Goal: Information Seeking & Learning: Learn about a topic

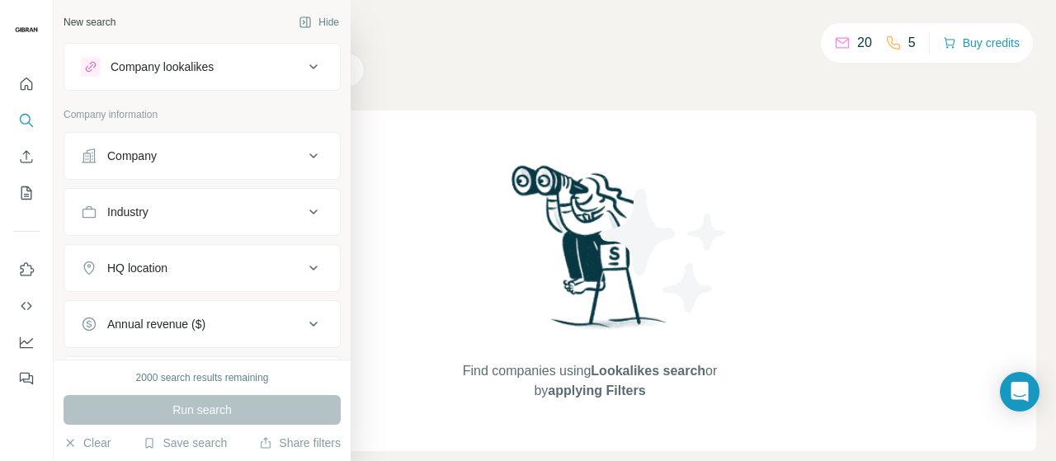
click at [168, 143] on button "Company" at bounding box center [202, 156] width 276 height 40
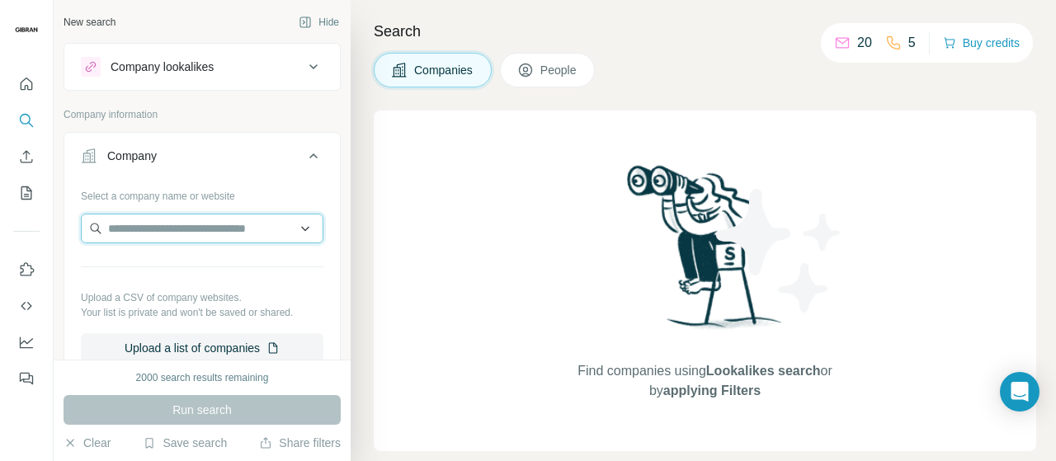
click at [213, 229] on input "text" at bounding box center [202, 229] width 243 height 30
paste input "**********"
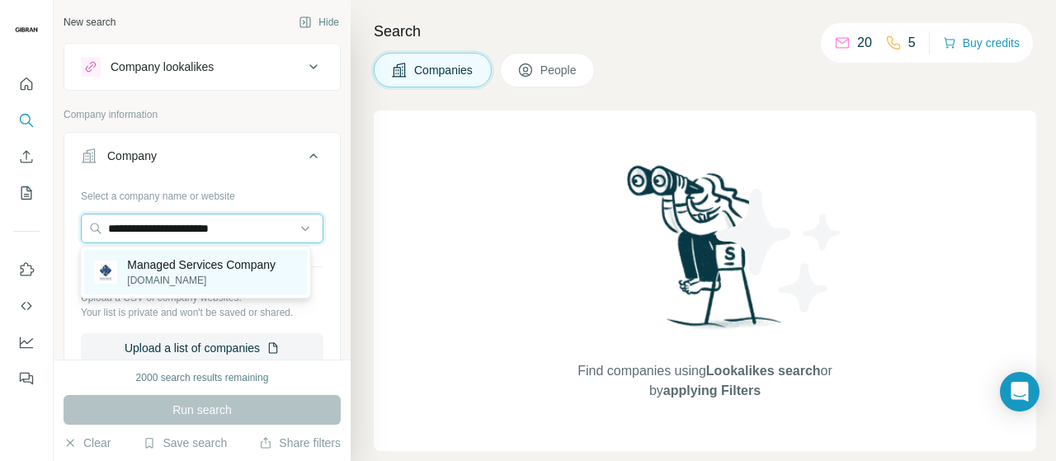
type input "**********"
click at [218, 262] on p "Managed Services Company" at bounding box center [201, 265] width 148 height 16
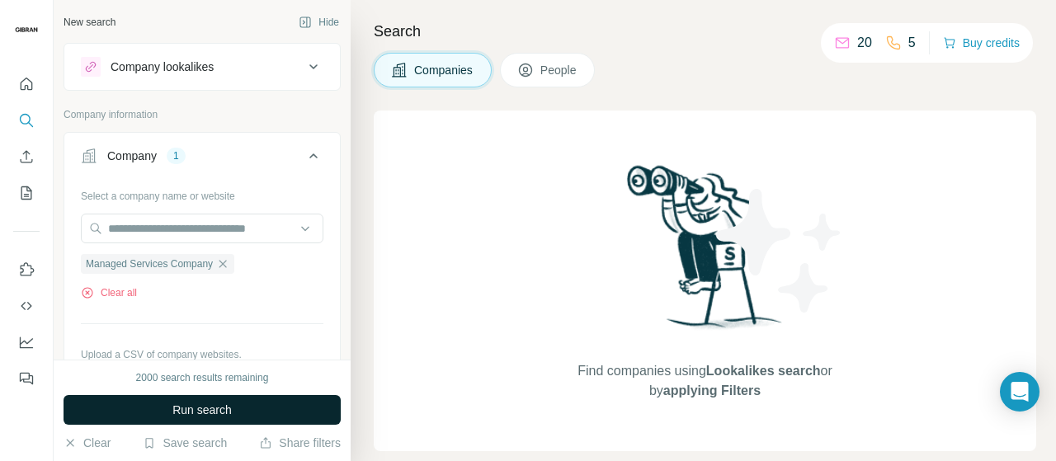
click at [299, 399] on button "Run search" at bounding box center [202, 410] width 277 height 30
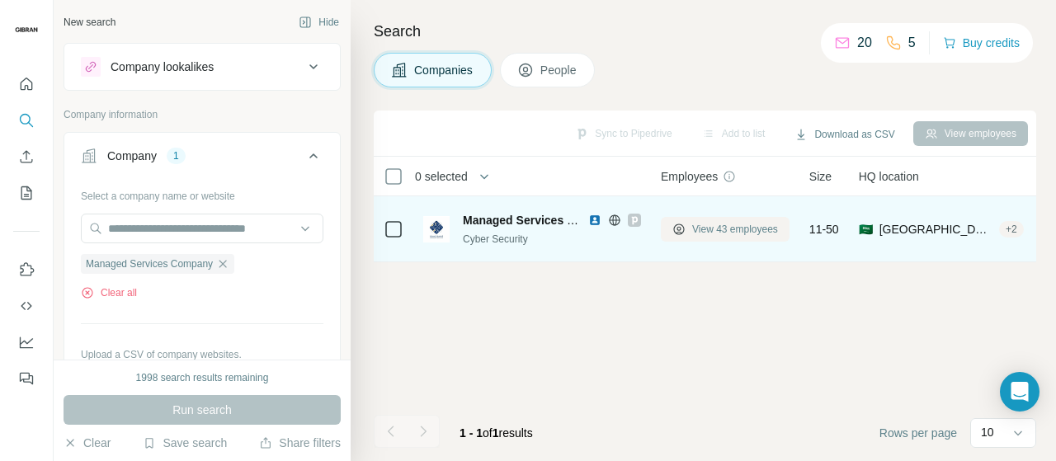
click at [737, 225] on span "View 43 employees" at bounding box center [735, 229] width 86 height 15
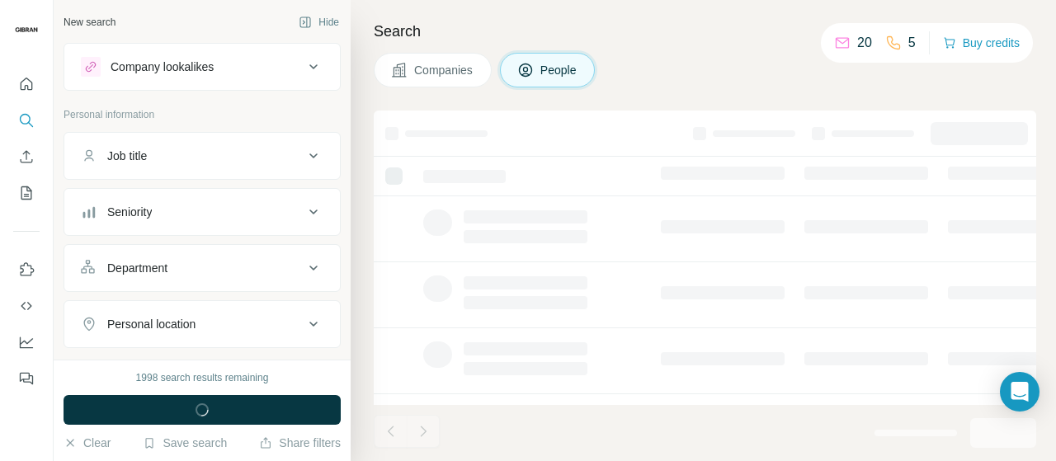
click at [445, 72] on span "Companies" at bounding box center [444, 70] width 60 height 16
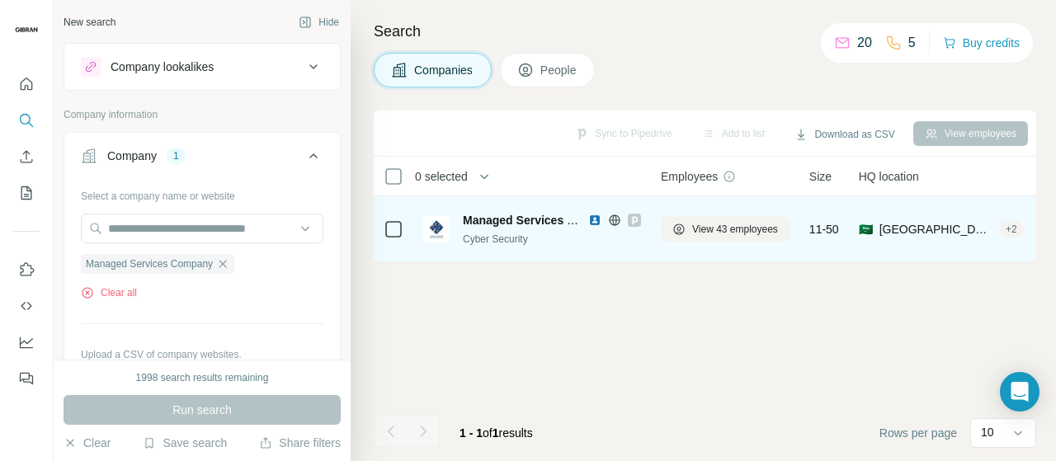
click at [531, 218] on span "Managed Services Company" at bounding box center [541, 220] width 157 height 13
click at [442, 227] on img at bounding box center [436, 229] width 26 height 26
click at [737, 230] on span "View 43 employees" at bounding box center [735, 229] width 86 height 15
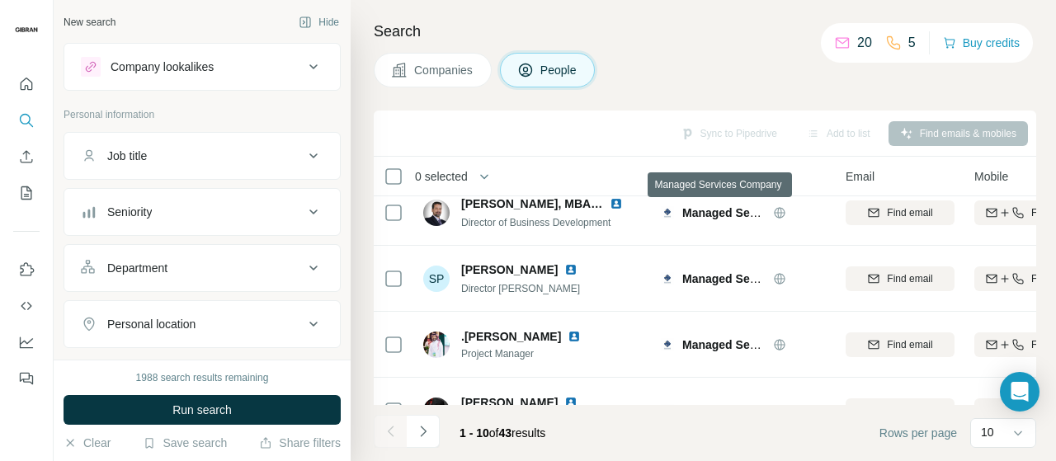
scroll to position [459, 0]
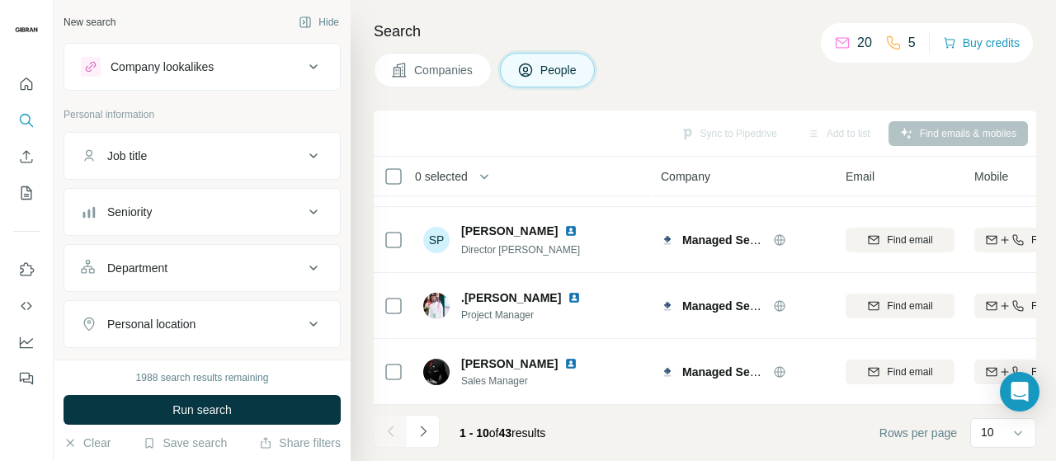
drag, startPoint x: 660, startPoint y: 405, endPoint x: 668, endPoint y: 404, distance: 8.3
click at [668, 404] on div "Sync to Pipedrive Add to list Find emails & mobiles 0 selected People Company E…" at bounding box center [705, 286] width 662 height 351
click at [673, 436] on footer "1 - 10 of 43 results Rows per page 10" at bounding box center [705, 433] width 662 height 56
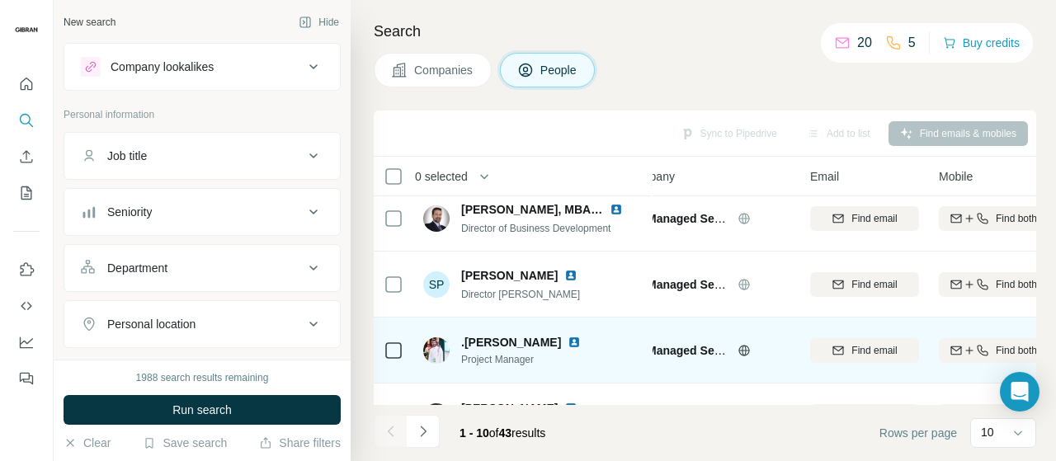
scroll to position [459, 35]
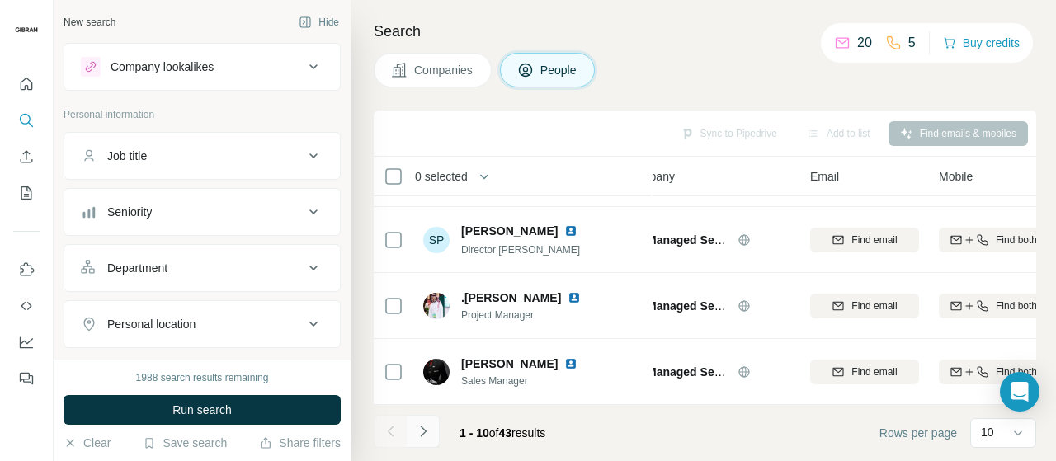
click at [436, 431] on button "Navigate to next page" at bounding box center [423, 431] width 33 height 33
click at [419, 422] on button "Navigate to next page" at bounding box center [423, 431] width 33 height 33
click at [427, 445] on button "Navigate to next page" at bounding box center [423, 431] width 33 height 33
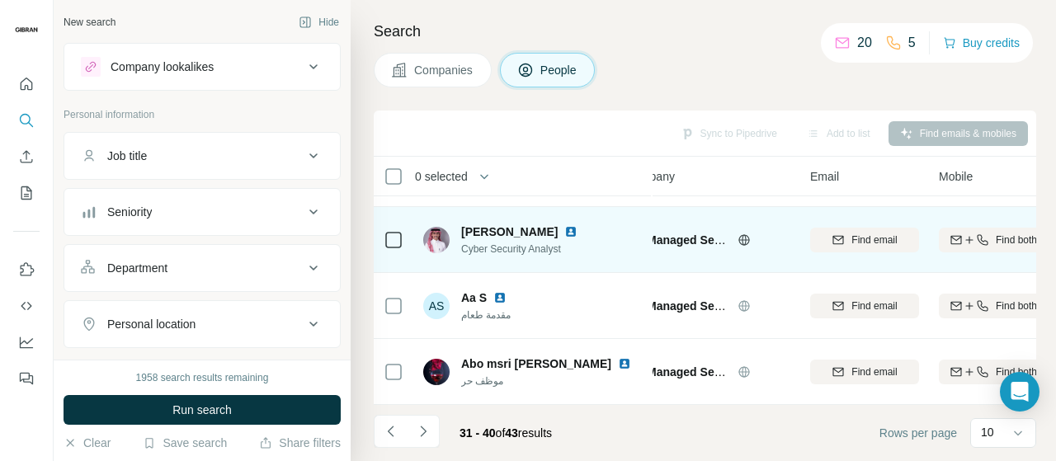
scroll to position [0, 35]
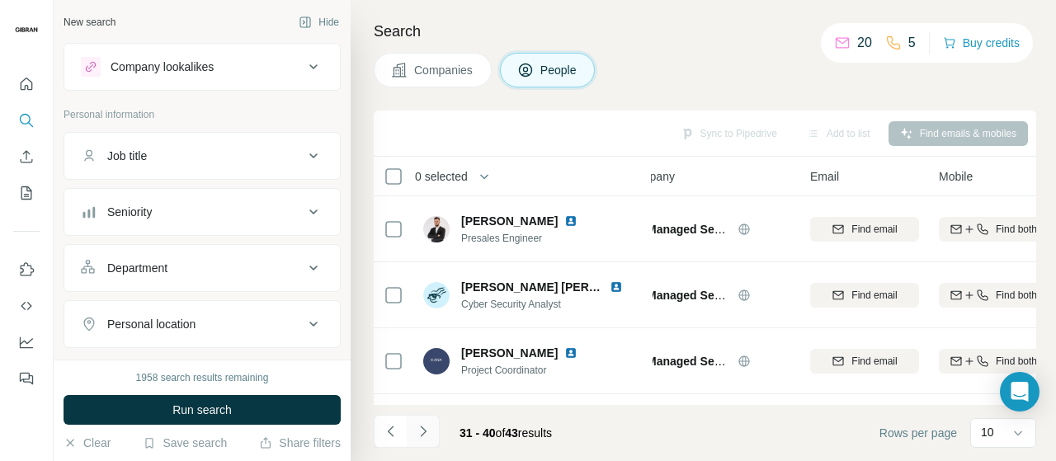
click at [431, 434] on button "Navigate to next page" at bounding box center [423, 431] width 33 height 33
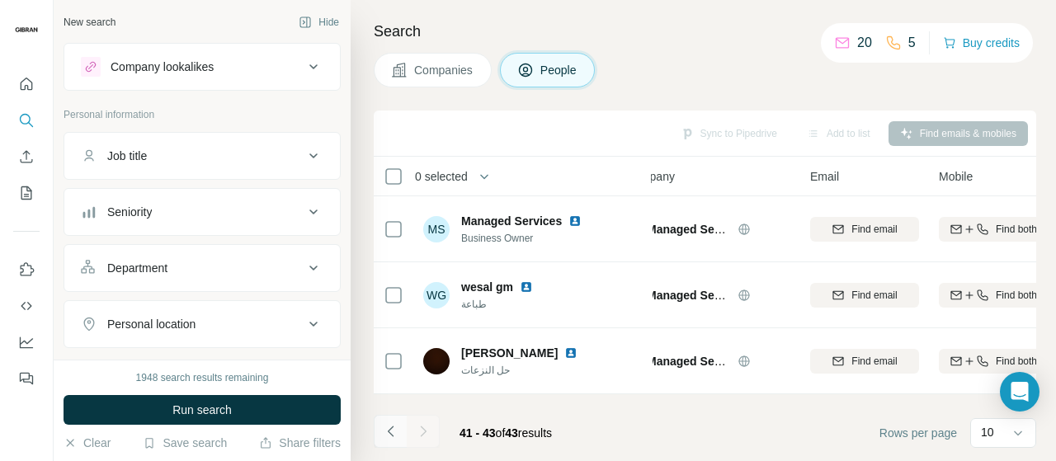
click at [398, 431] on icon "Navigate to previous page" at bounding box center [391, 431] width 16 height 16
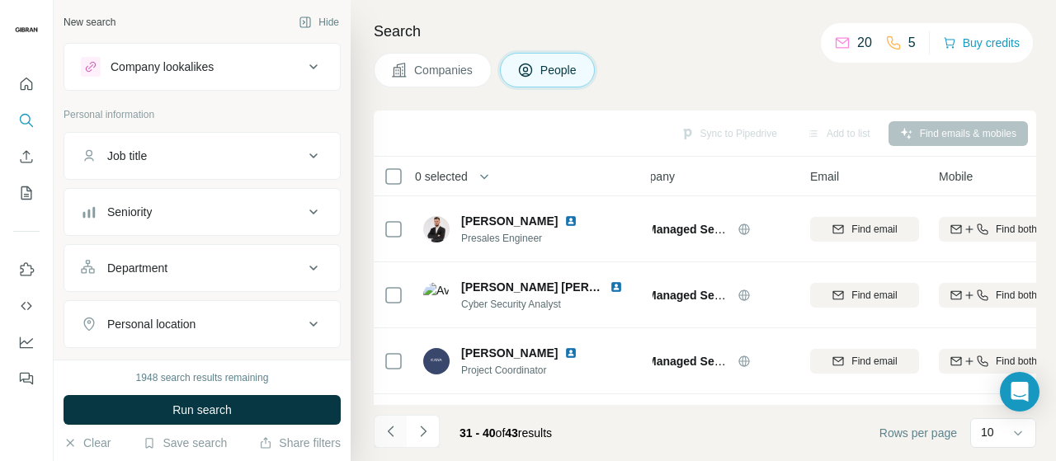
click at [398, 431] on icon "Navigate to previous page" at bounding box center [391, 431] width 16 height 16
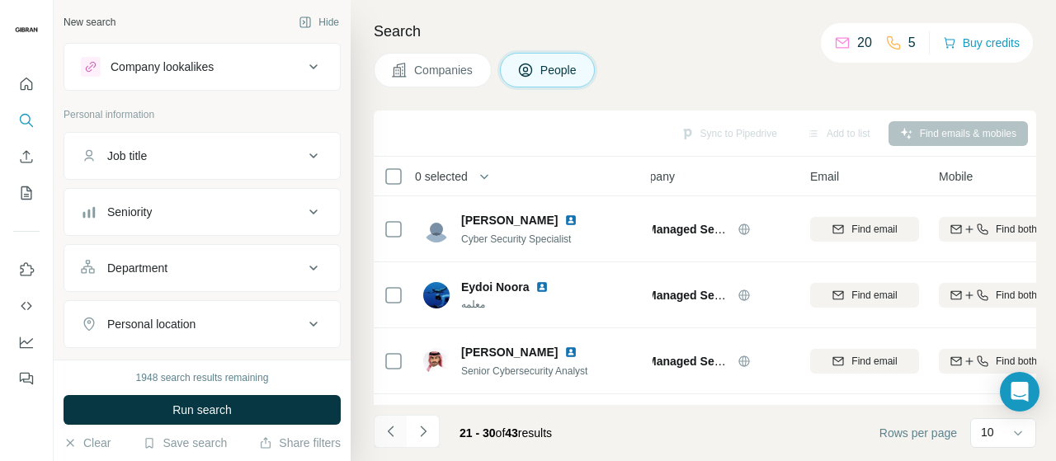
click at [398, 431] on icon "Navigate to previous page" at bounding box center [391, 431] width 16 height 16
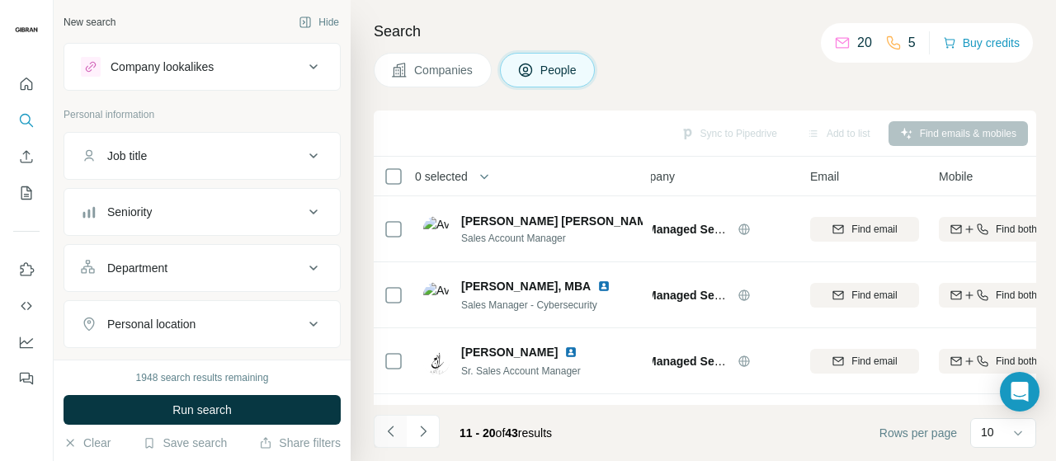
click at [398, 431] on icon "Navigate to previous page" at bounding box center [391, 431] width 16 height 16
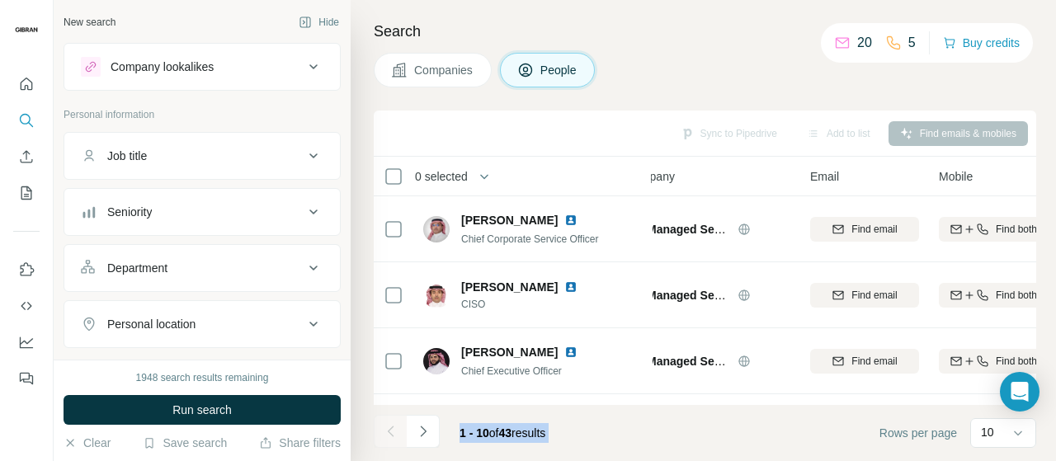
click at [398, 431] on div at bounding box center [390, 431] width 33 height 33
click at [617, 422] on footer "1 - 10 of 43 results Rows per page 10" at bounding box center [705, 433] width 662 height 56
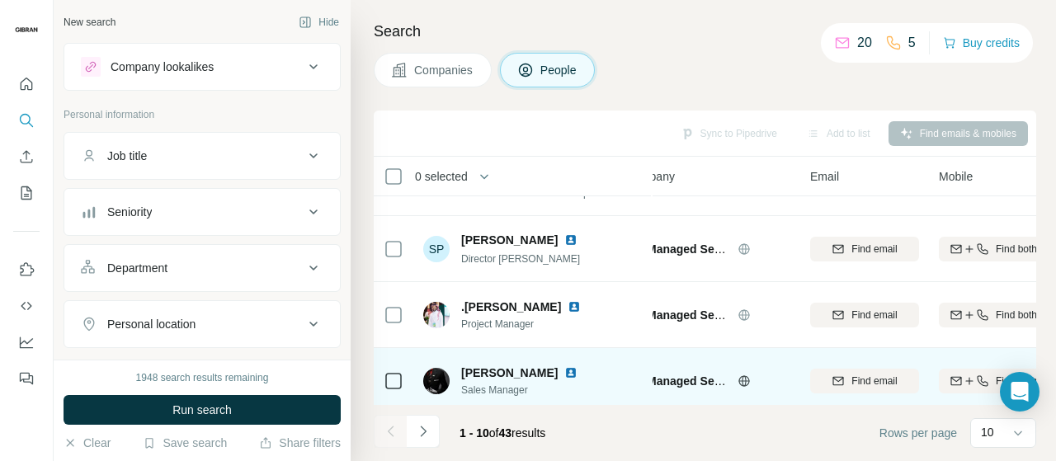
scroll to position [459, 35]
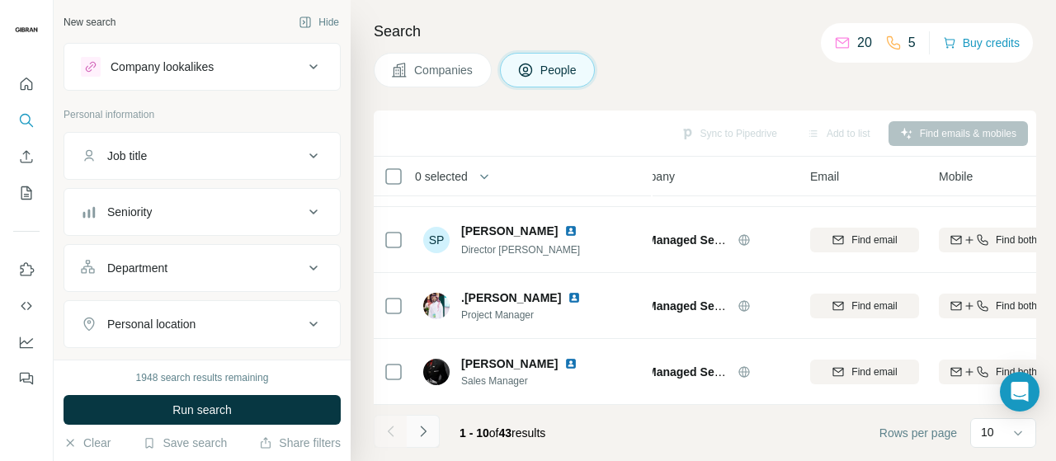
click at [426, 438] on icon "Navigate to next page" at bounding box center [423, 431] width 16 height 16
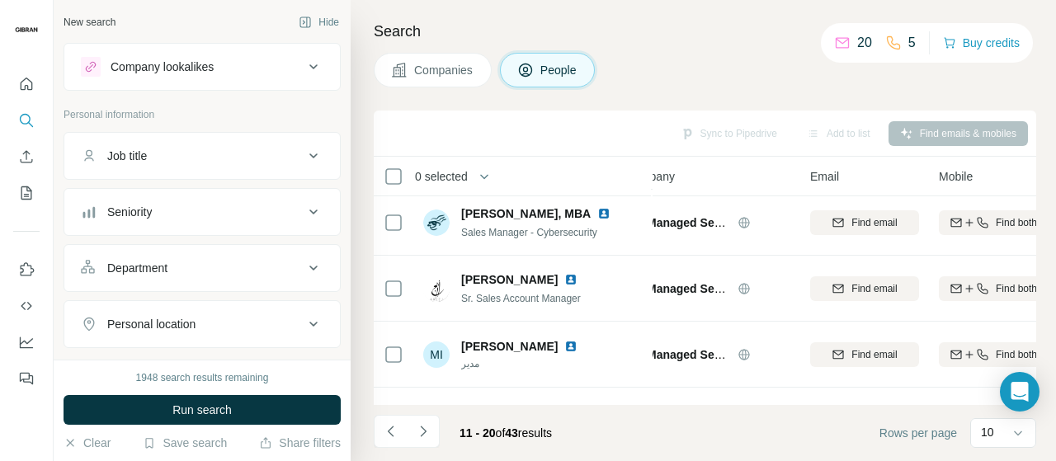
scroll to position [0, 35]
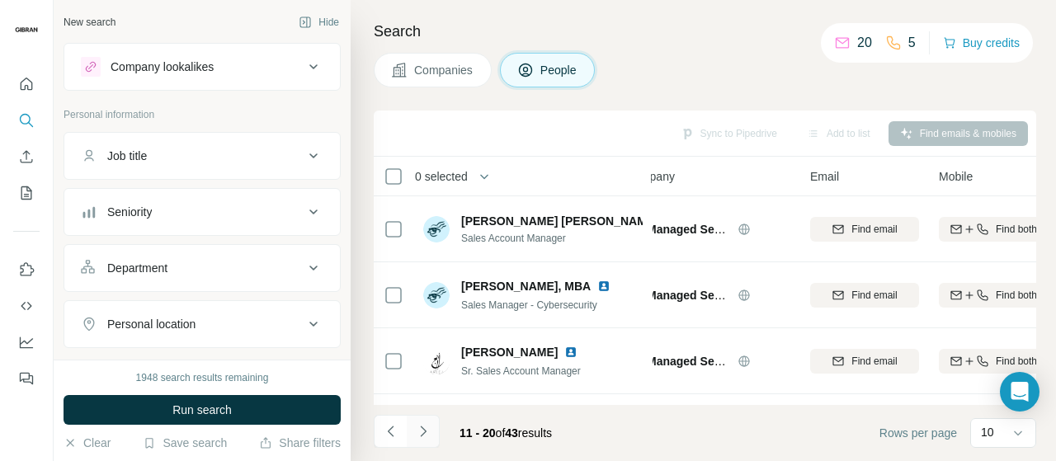
click at [423, 428] on icon "Navigate to next page" at bounding box center [423, 431] width 16 height 16
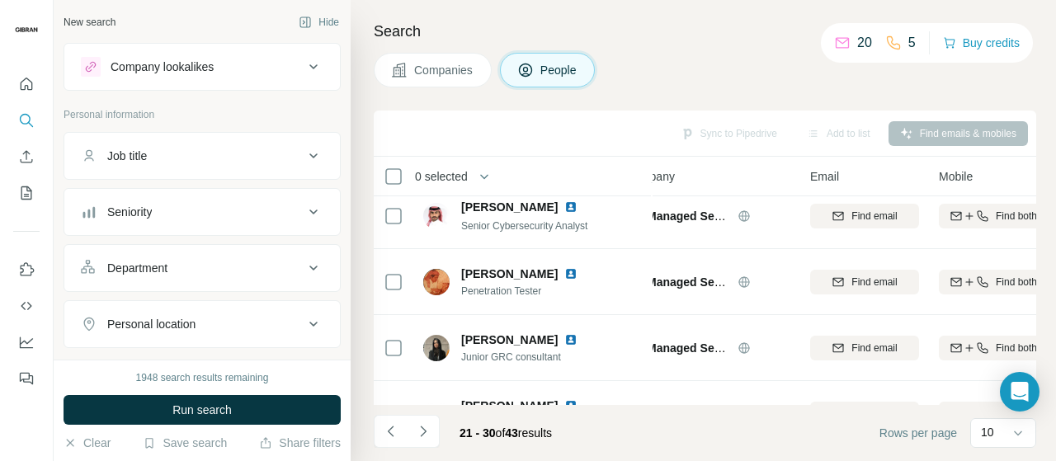
scroll to position [21, 35]
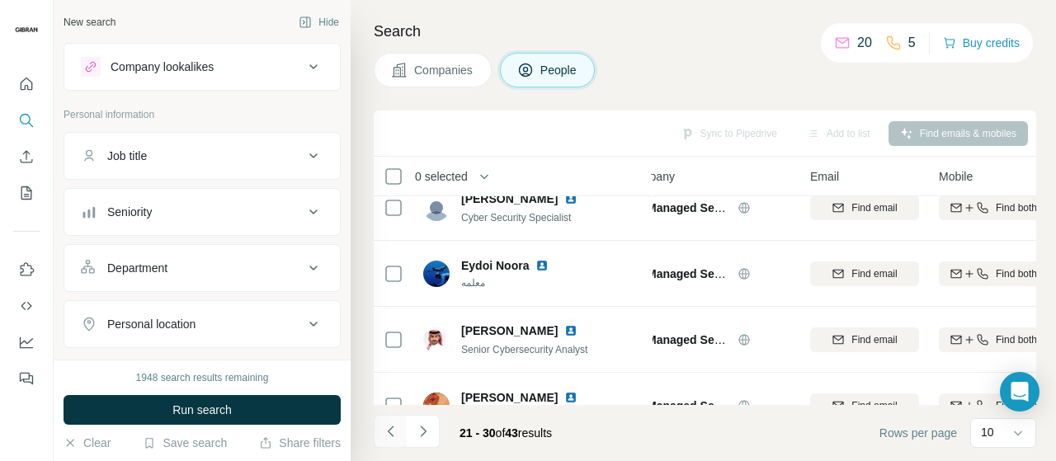
click at [385, 430] on icon "Navigate to previous page" at bounding box center [391, 431] width 16 height 16
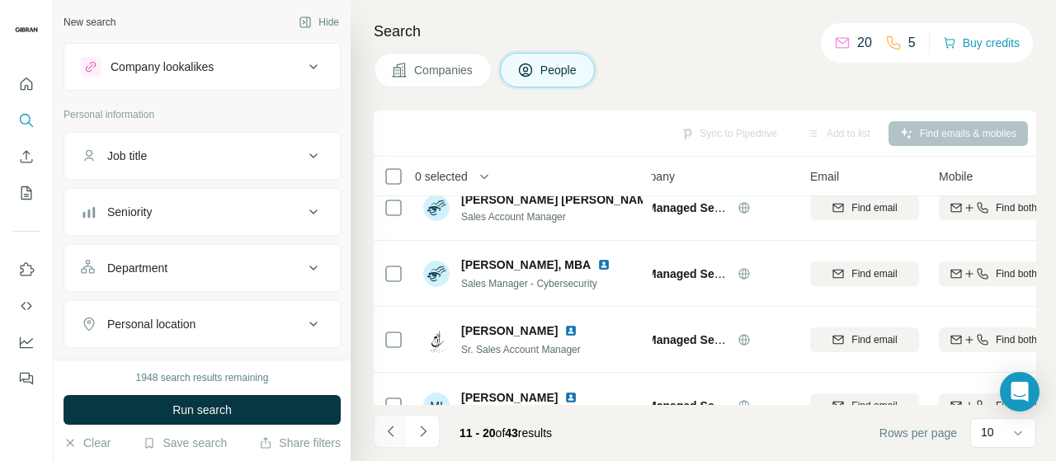
click at [385, 430] on icon "Navigate to previous page" at bounding box center [391, 431] width 16 height 16
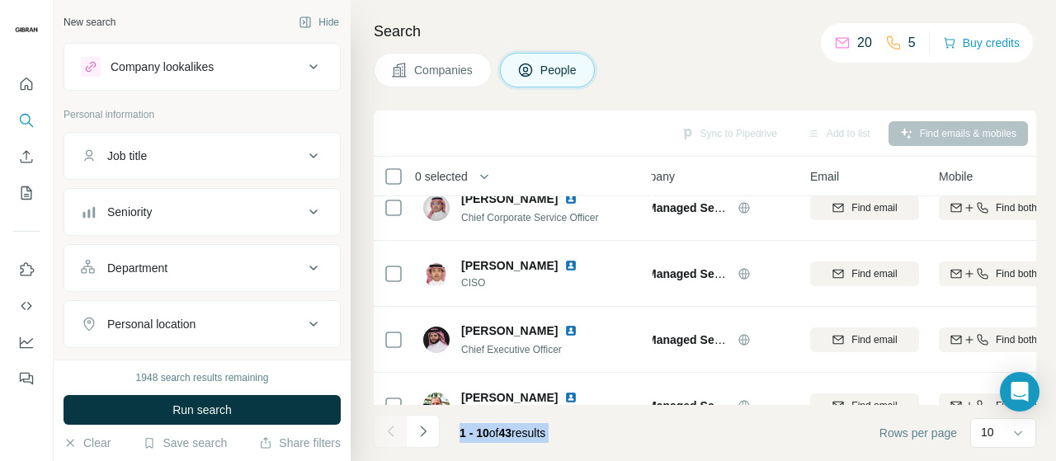
click at [385, 430] on div at bounding box center [390, 431] width 33 height 33
click at [520, 445] on div "1 - 10 of 43 results" at bounding box center [502, 433] width 112 height 36
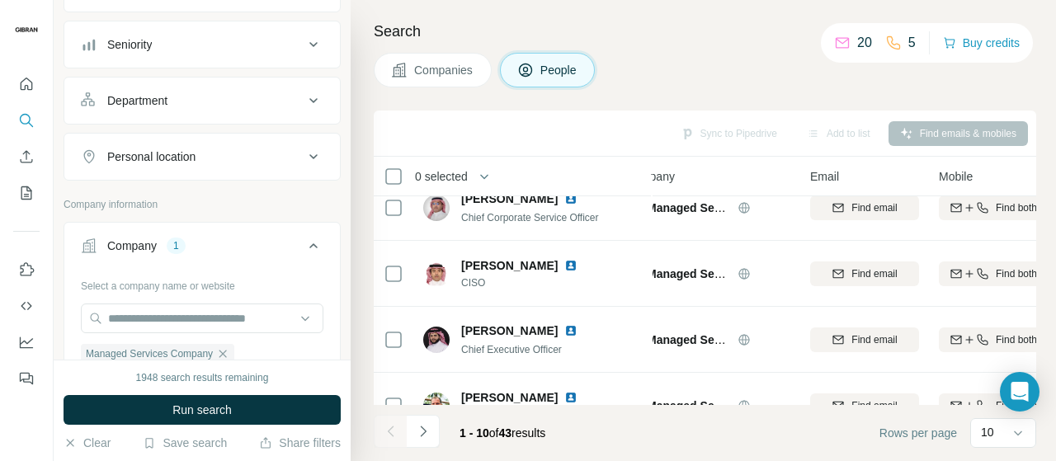
scroll to position [247, 0]
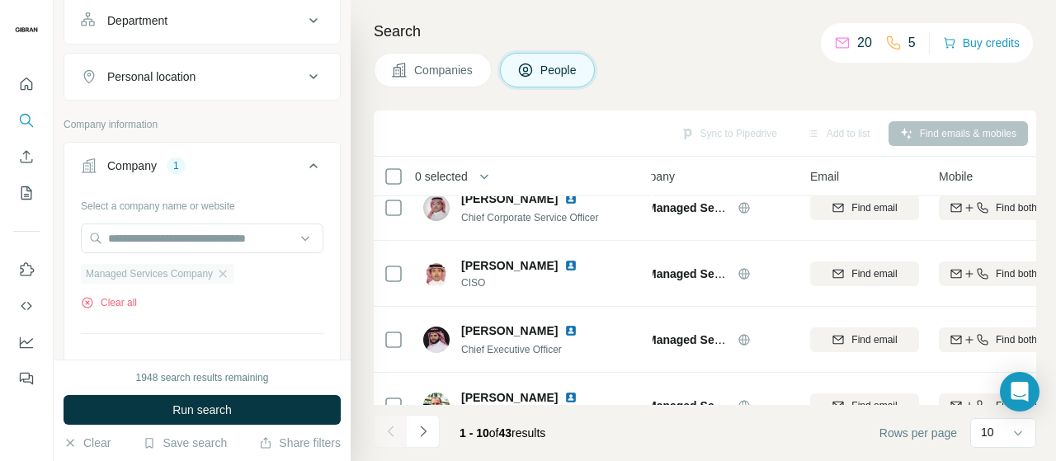
click at [226, 278] on div "Managed Services Company" at bounding box center [157, 274] width 153 height 20
click at [229, 271] on icon "button" at bounding box center [222, 273] width 13 height 13
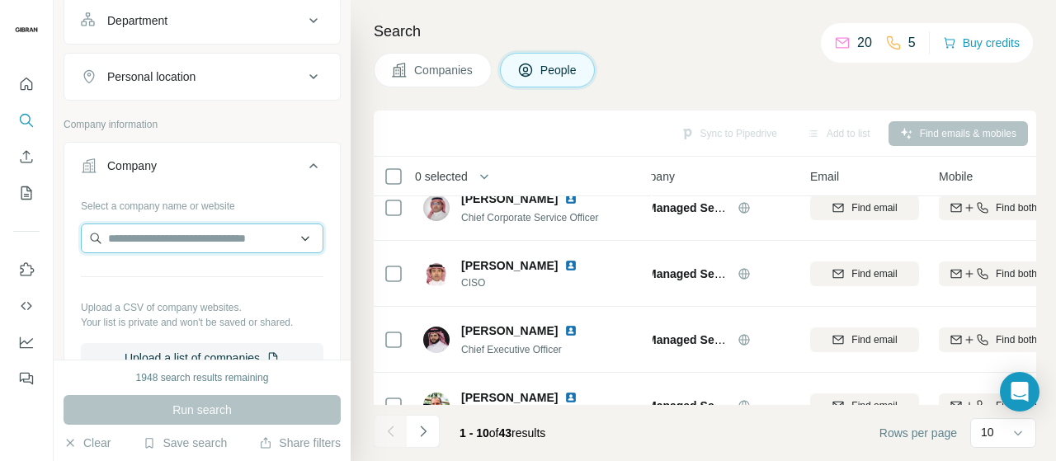
click at [219, 243] on input "text" at bounding box center [202, 239] width 243 height 30
type input "**********"
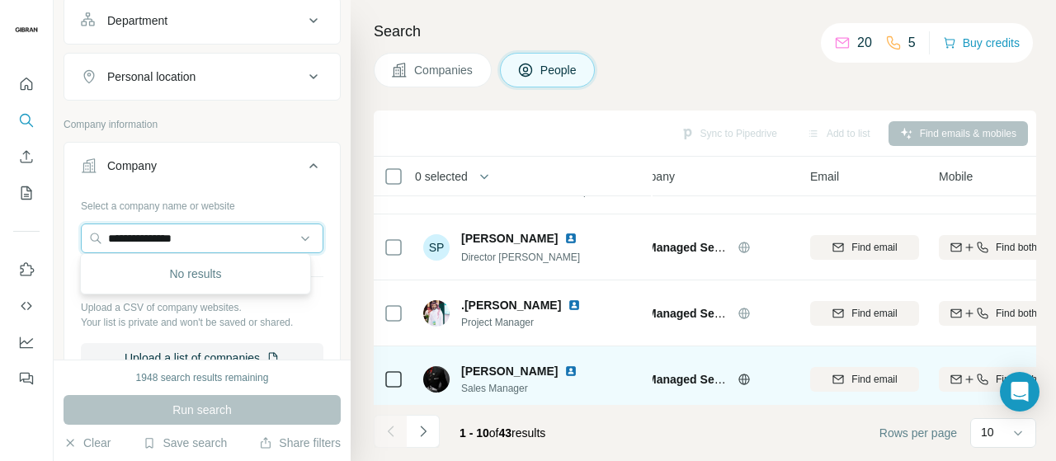
scroll to position [459, 35]
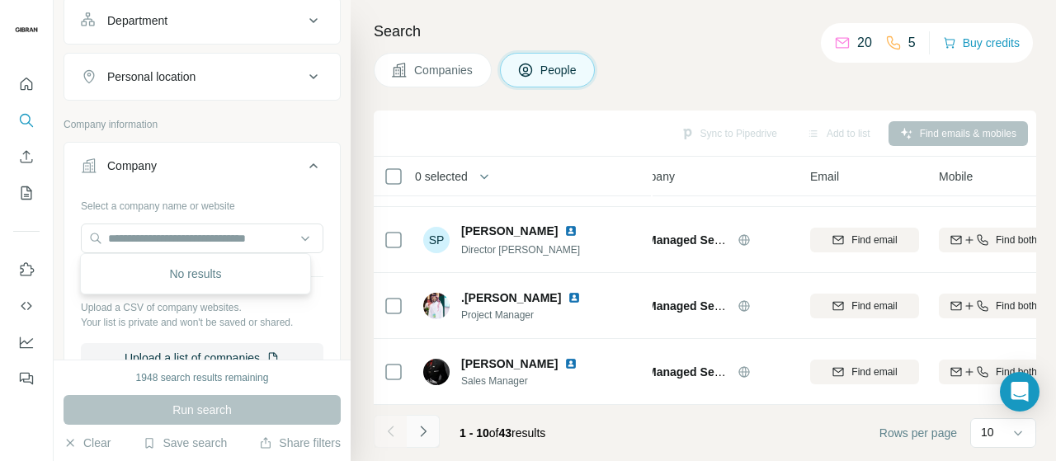
click at [433, 435] on button "Navigate to next page" at bounding box center [423, 431] width 33 height 33
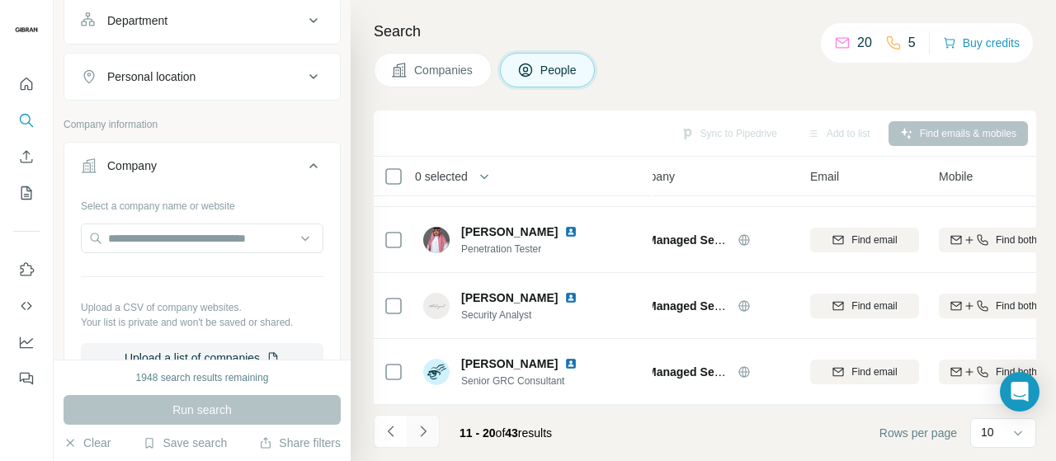
click at [433, 435] on button "Navigate to next page" at bounding box center [423, 431] width 33 height 33
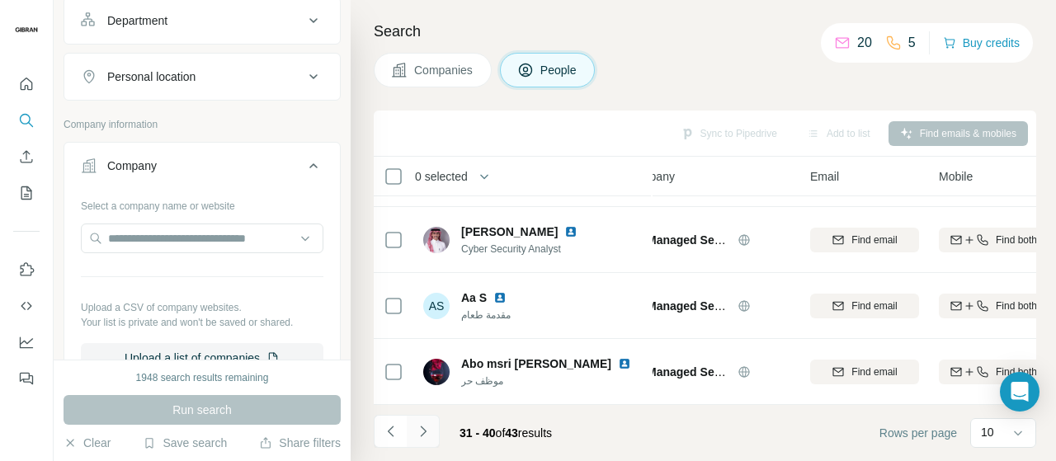
click at [433, 435] on button "Navigate to next page" at bounding box center [423, 431] width 33 height 33
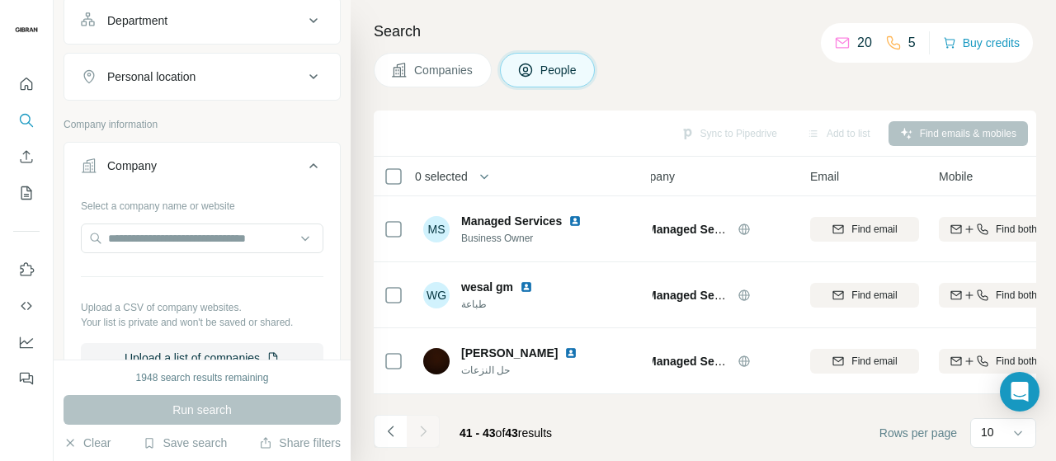
click at [433, 435] on div at bounding box center [423, 431] width 33 height 33
click at [542, 428] on span "41 - 43 of 43 results" at bounding box center [505, 432] width 92 height 13
click at [664, 171] on span "Company" at bounding box center [649, 176] width 49 height 16
click at [383, 439] on icon "Navigate to previous page" at bounding box center [391, 431] width 16 height 16
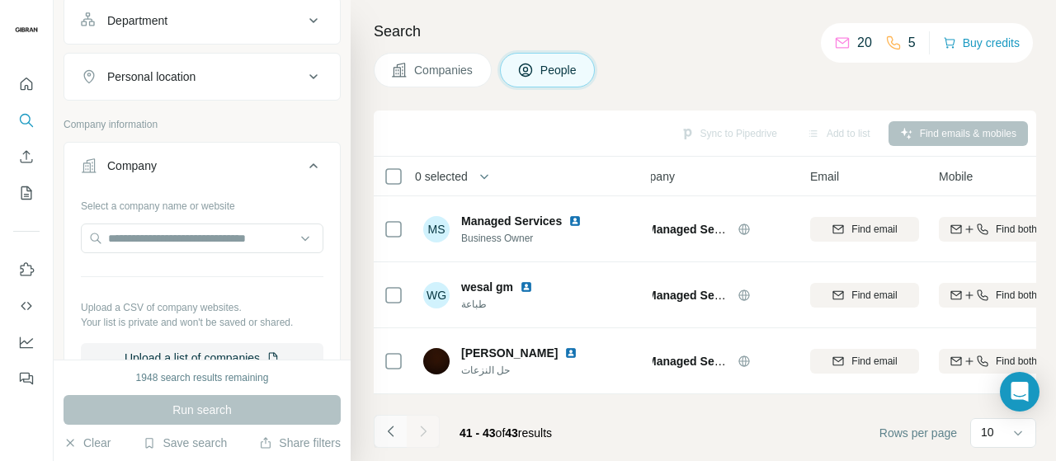
click at [383, 439] on icon "Navigate to previous page" at bounding box center [391, 431] width 16 height 16
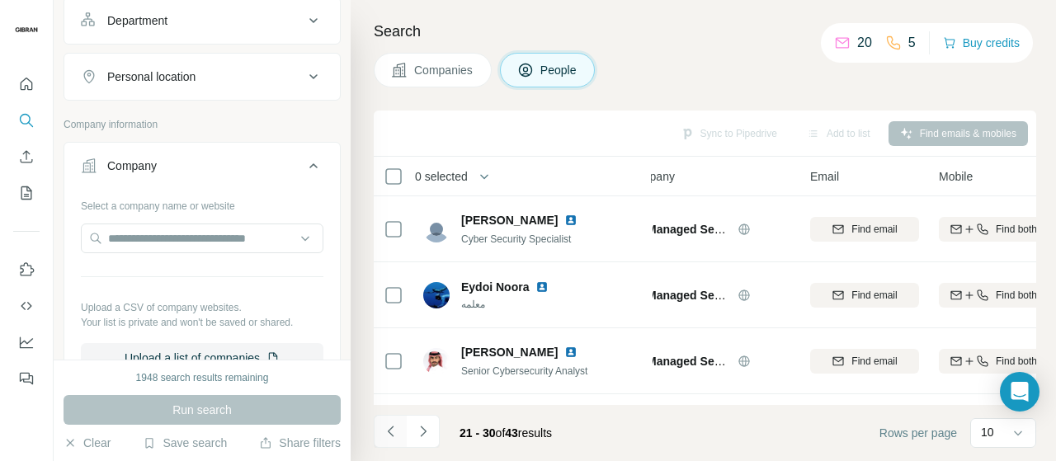
click at [383, 439] on icon "Navigate to previous page" at bounding box center [391, 431] width 16 height 16
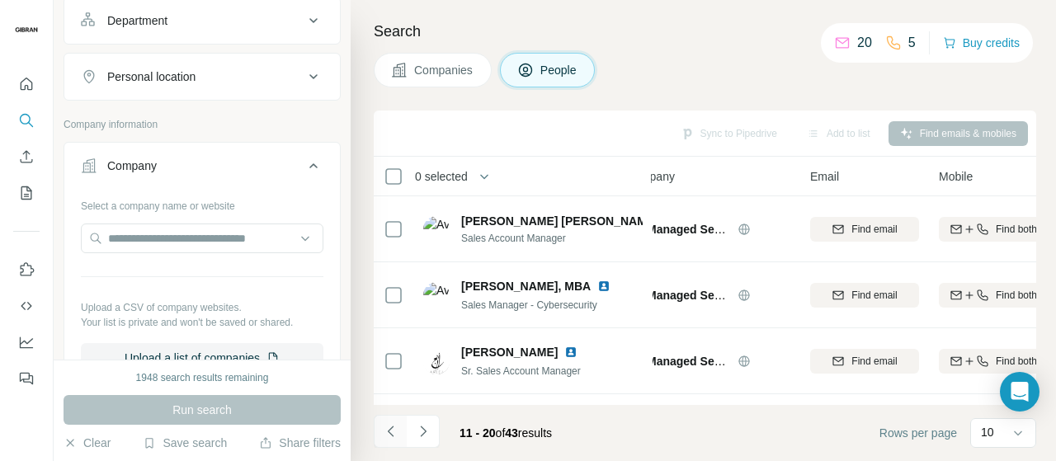
click at [383, 439] on icon "Navigate to previous page" at bounding box center [391, 431] width 16 height 16
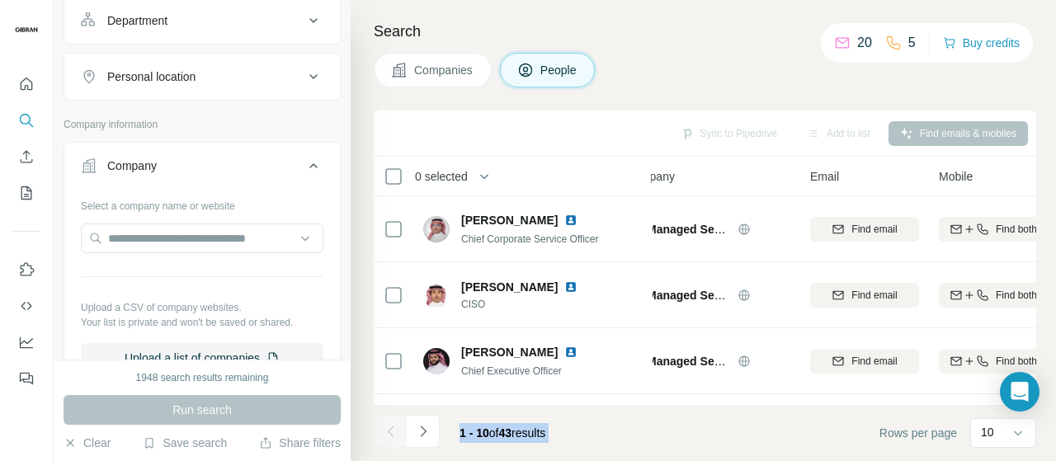
click at [383, 439] on div at bounding box center [390, 431] width 33 height 33
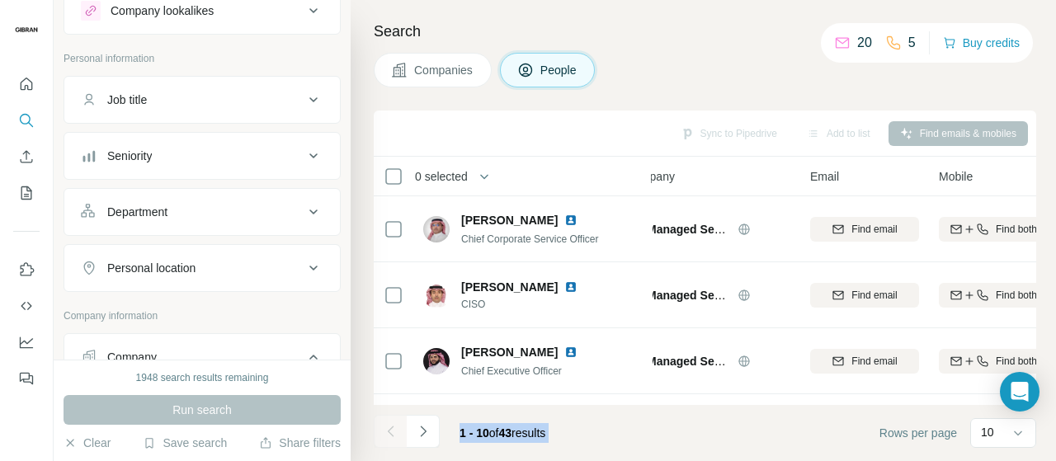
scroll to position [82, 0]
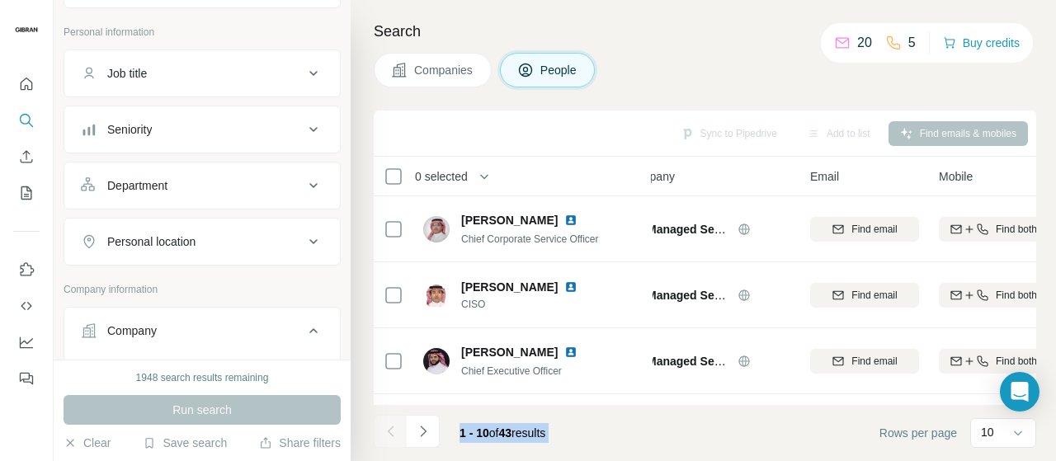
click at [240, 324] on div "Company" at bounding box center [192, 331] width 223 height 16
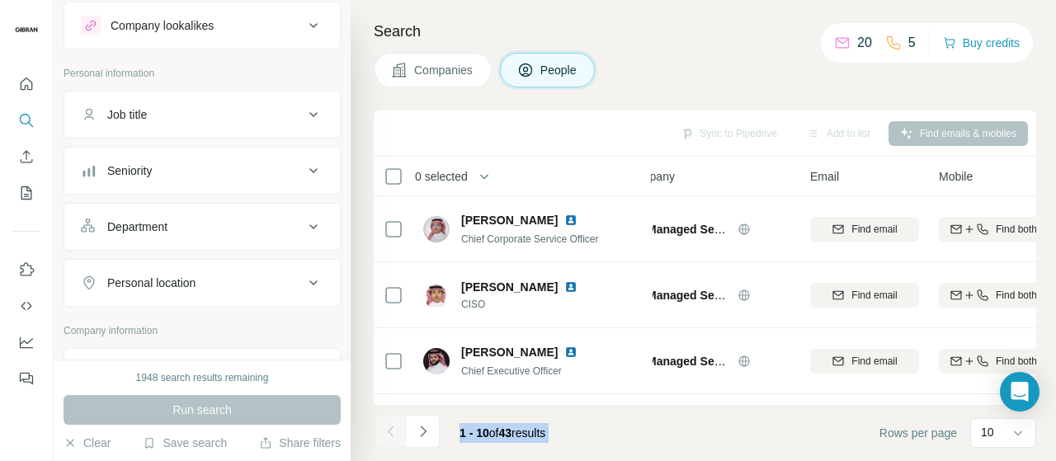
scroll to position [0, 0]
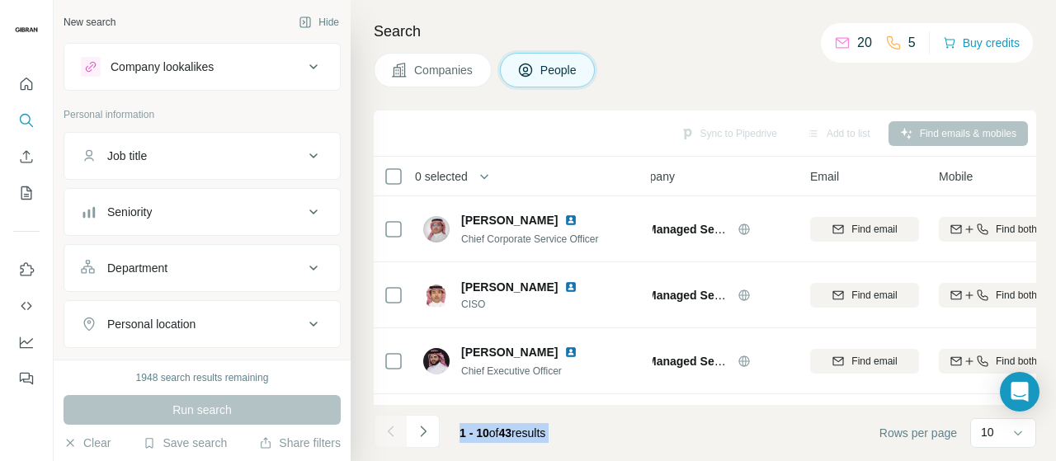
click at [533, 64] on icon at bounding box center [525, 70] width 16 height 16
click at [35, 125] on button "Search" at bounding box center [26, 121] width 26 height 30
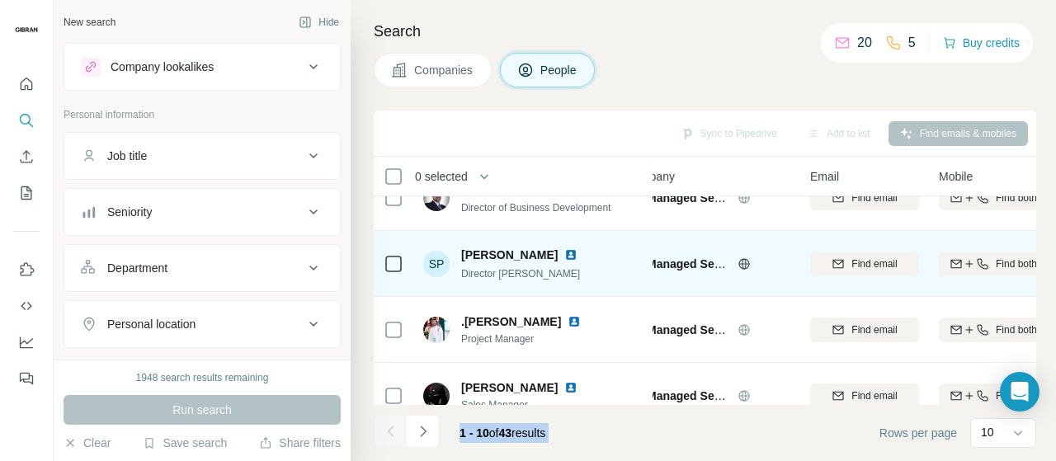
scroll to position [459, 35]
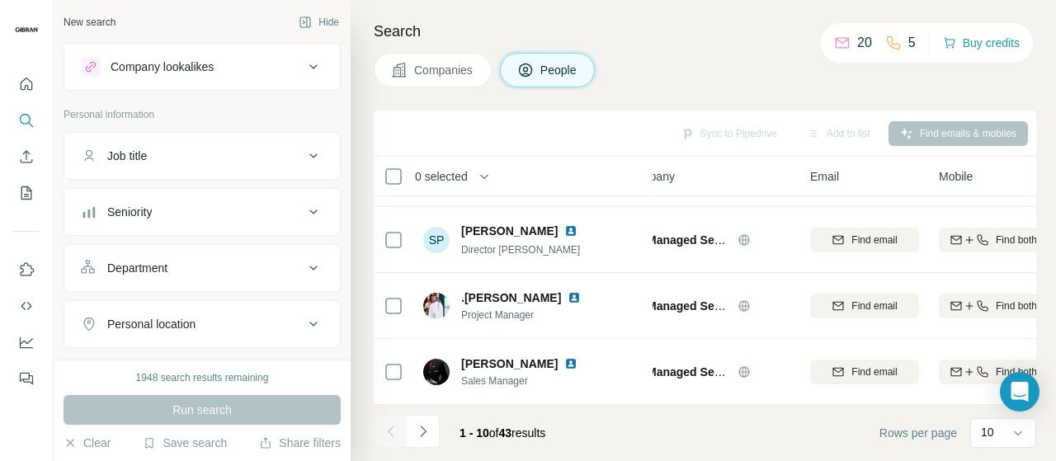
click at [396, 428] on div at bounding box center [390, 431] width 33 height 33
click at [424, 441] on button "Navigate to next page" at bounding box center [423, 431] width 33 height 33
click at [393, 433] on icon "Navigate to previous page" at bounding box center [391, 431] width 16 height 16
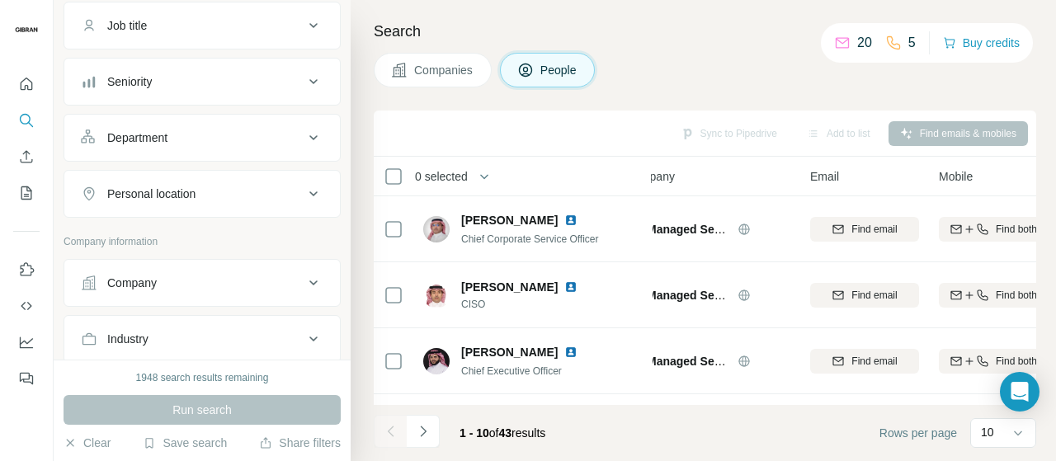
scroll to position [165, 0]
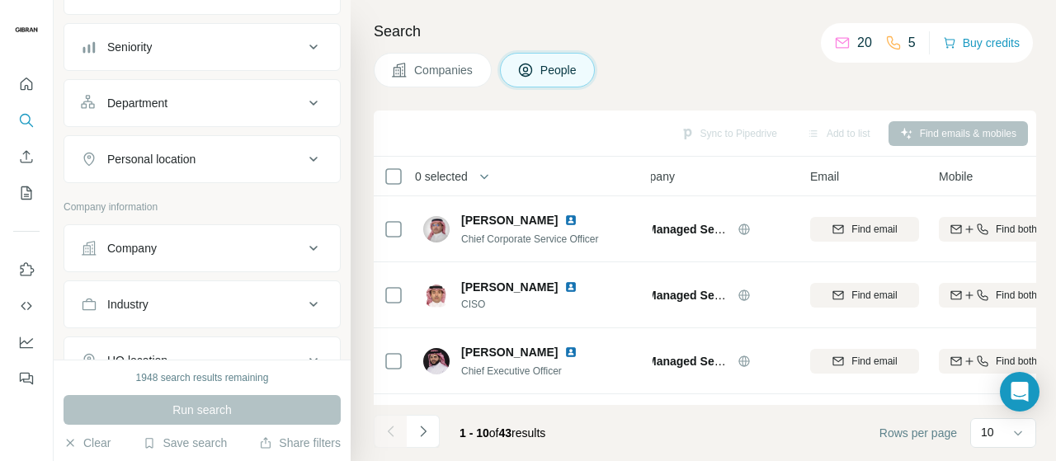
click at [181, 232] on button "Company" at bounding box center [202, 249] width 276 height 40
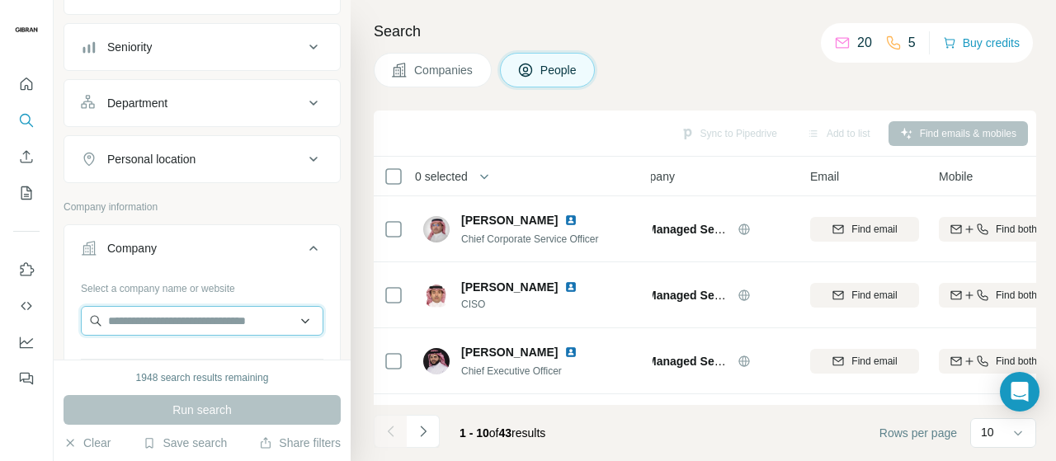
click at [169, 314] on input "text" at bounding box center [202, 321] width 243 height 30
paste input "**********"
type input "**********"
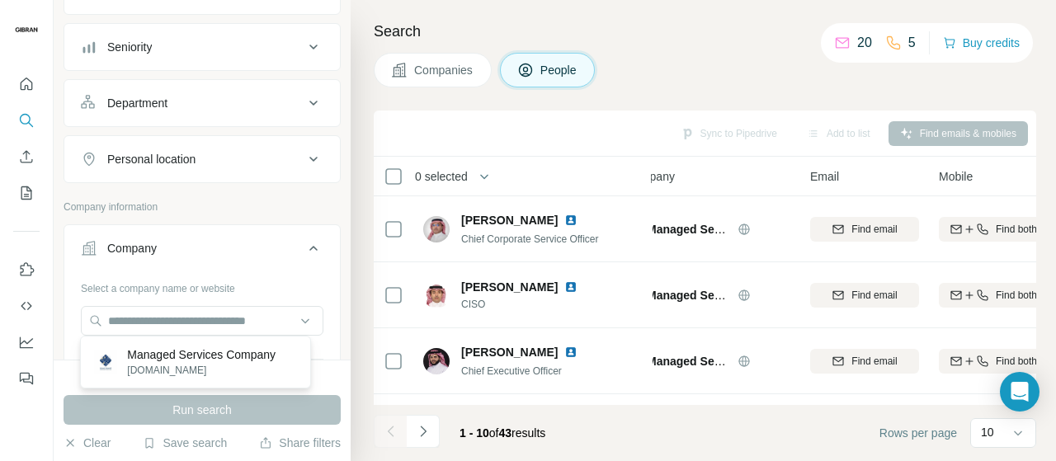
click at [158, 247] on div "Company" at bounding box center [192, 248] width 223 height 16
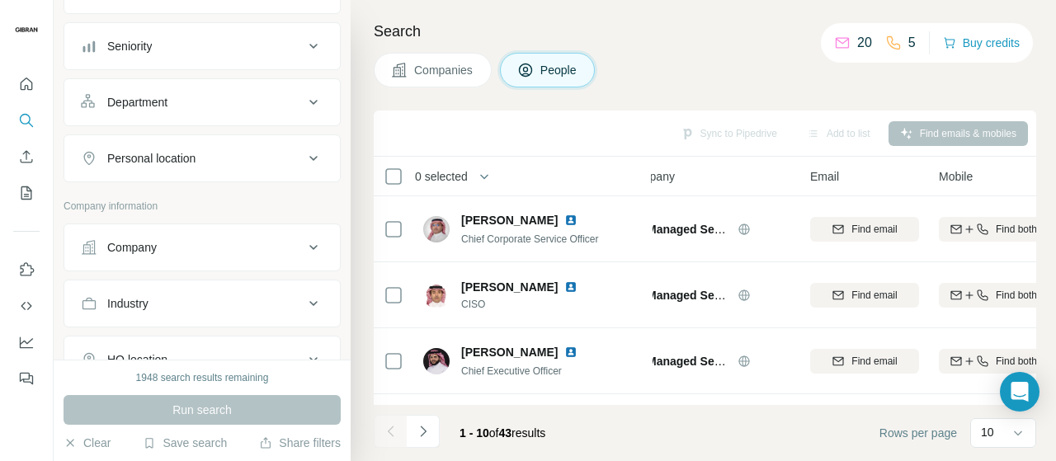
scroll to position [330, 0]
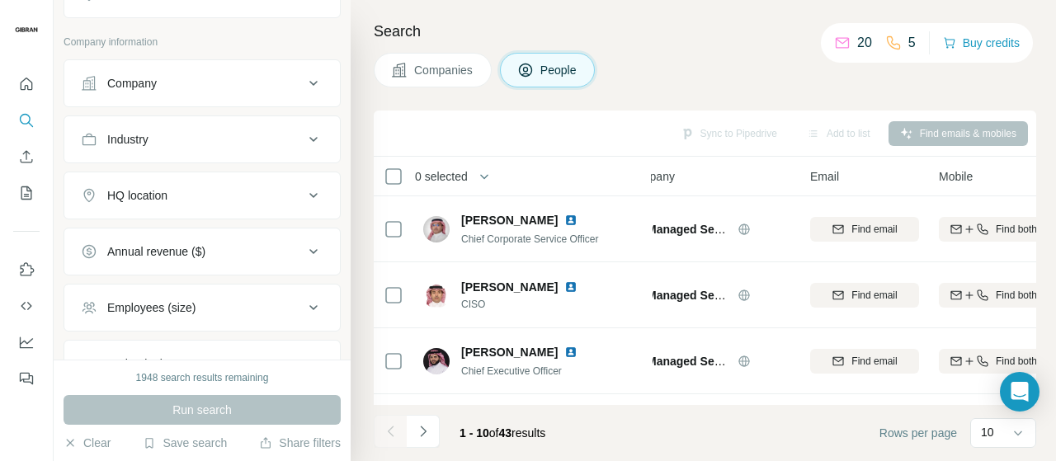
click at [171, 95] on button "Company" at bounding box center [202, 84] width 276 height 40
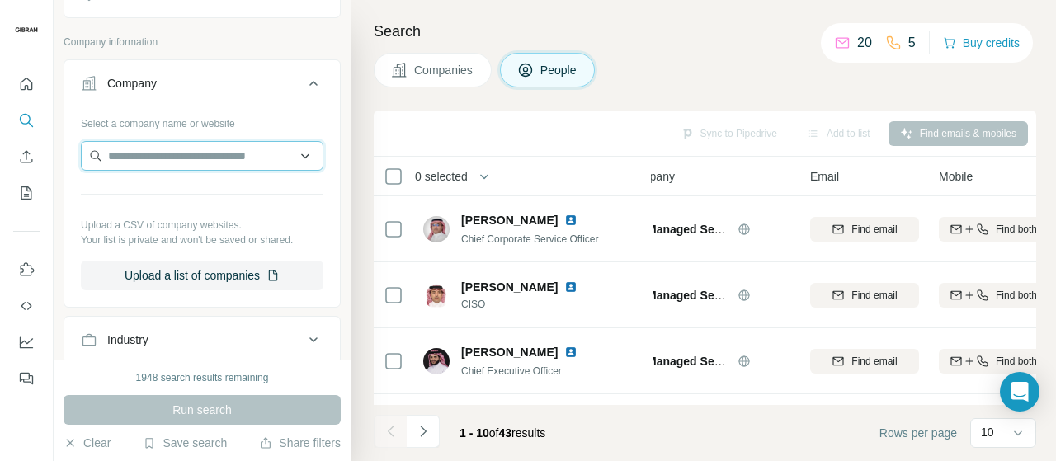
click at [177, 148] on input "text" at bounding box center [202, 156] width 243 height 30
paste input "**********"
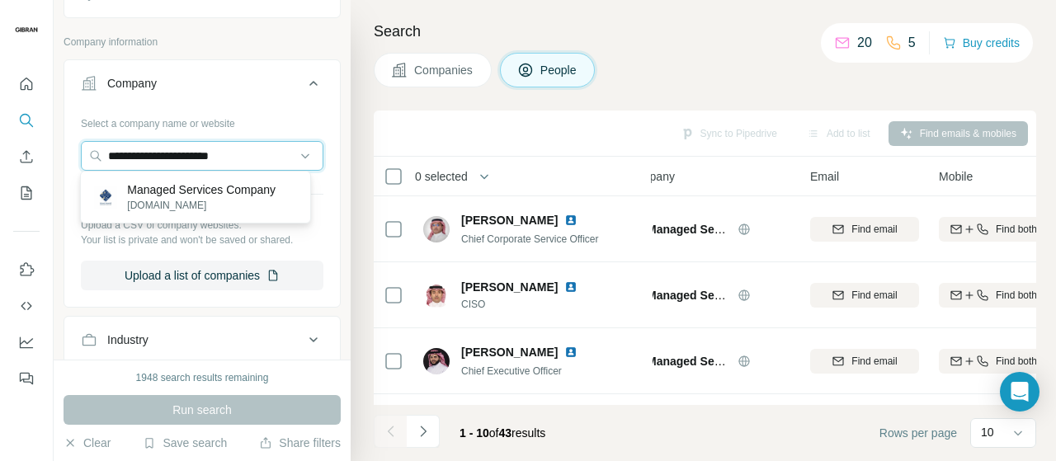
type input "**********"
click at [187, 197] on p "Managed Services Company" at bounding box center [201, 189] width 148 height 16
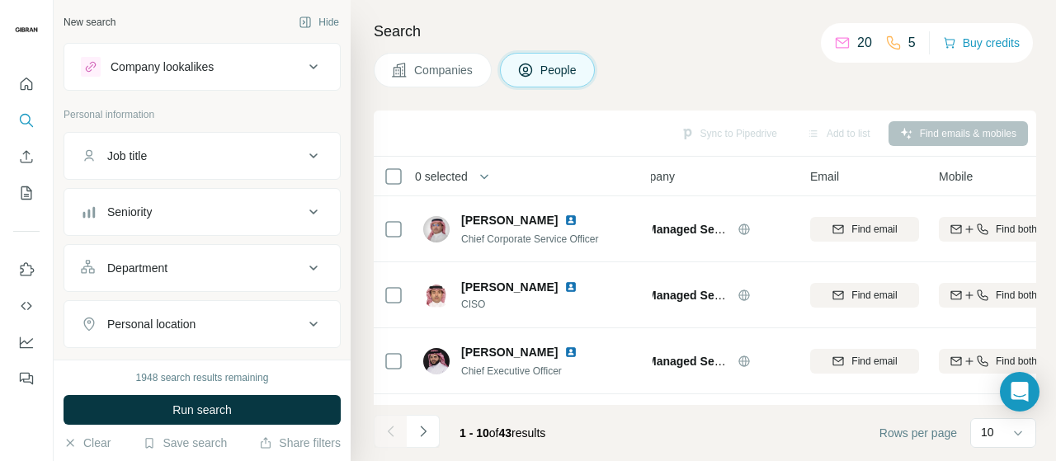
click at [184, 167] on button "Job title" at bounding box center [202, 156] width 276 height 40
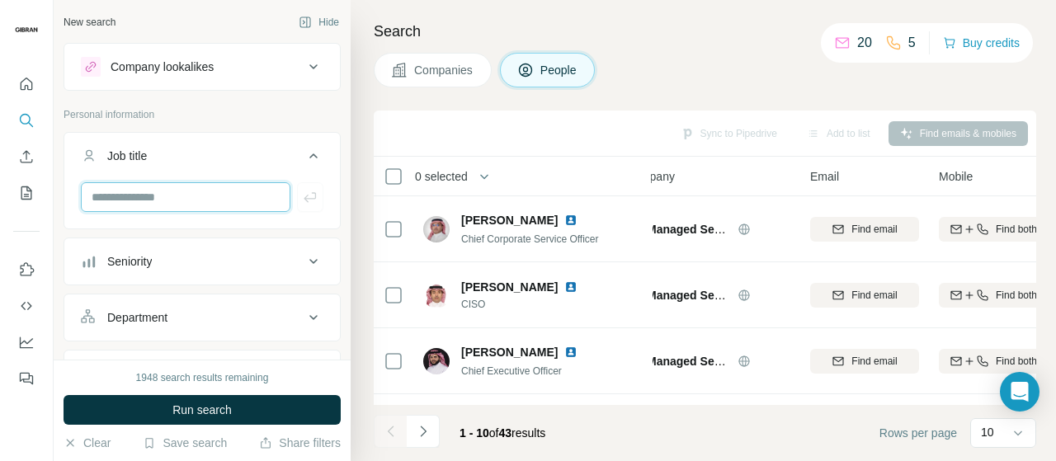
click at [181, 191] on input "text" at bounding box center [186, 197] width 210 height 30
paste input "**********"
type input "**********"
click at [140, 188] on input "text" at bounding box center [186, 197] width 210 height 30
type input "**********"
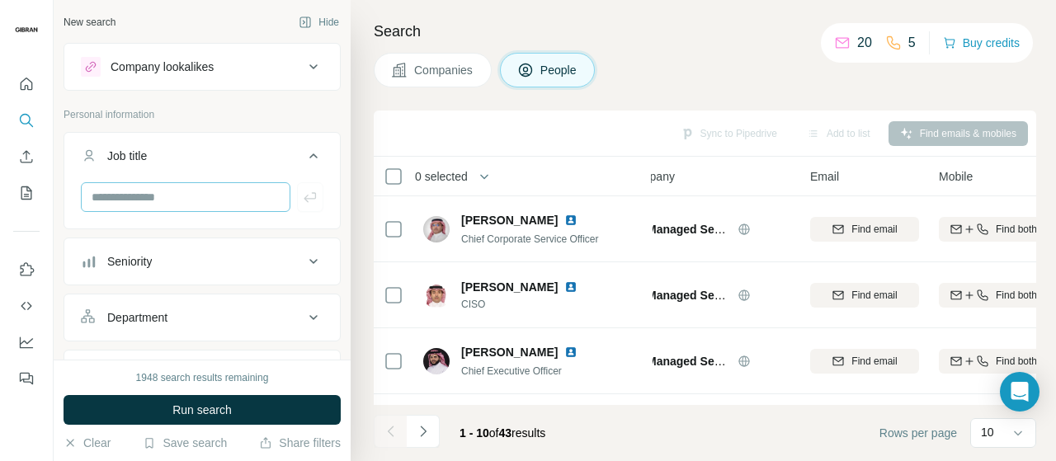
type input "*"
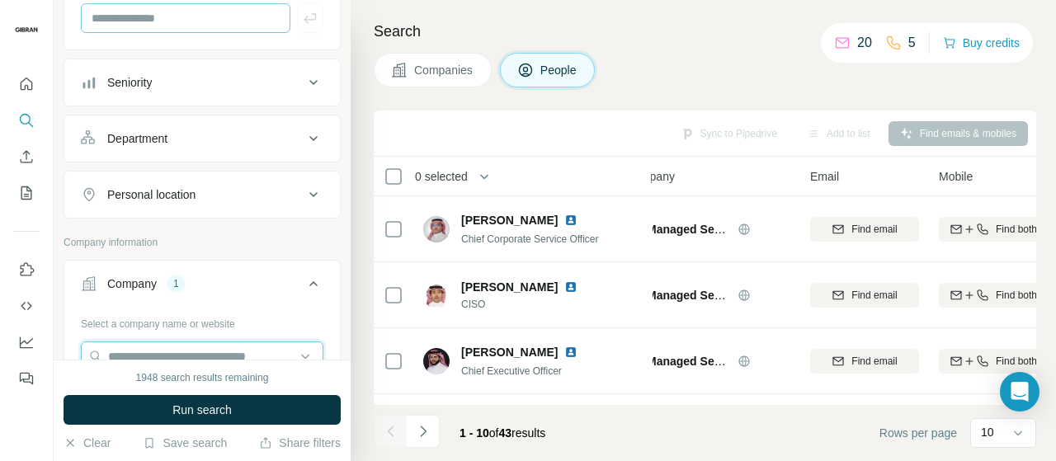
paste input "**********"
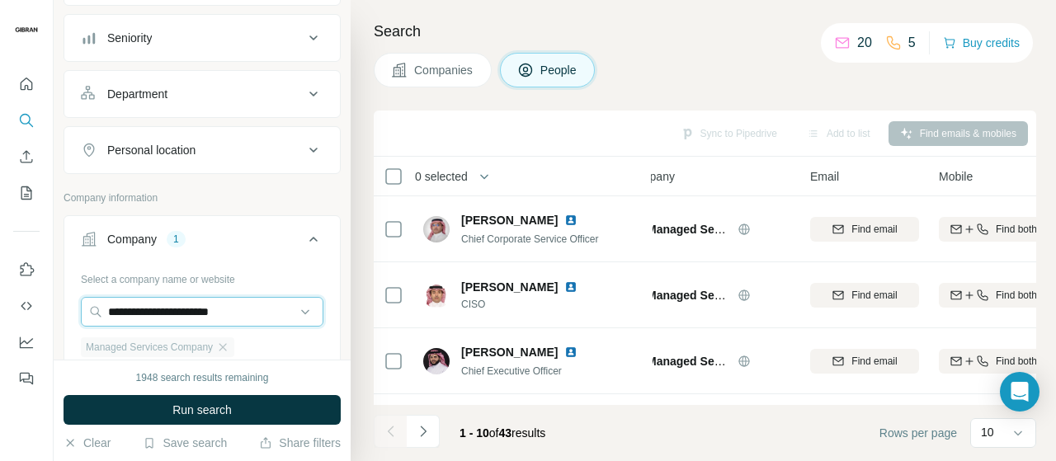
scroll to position [262, 0]
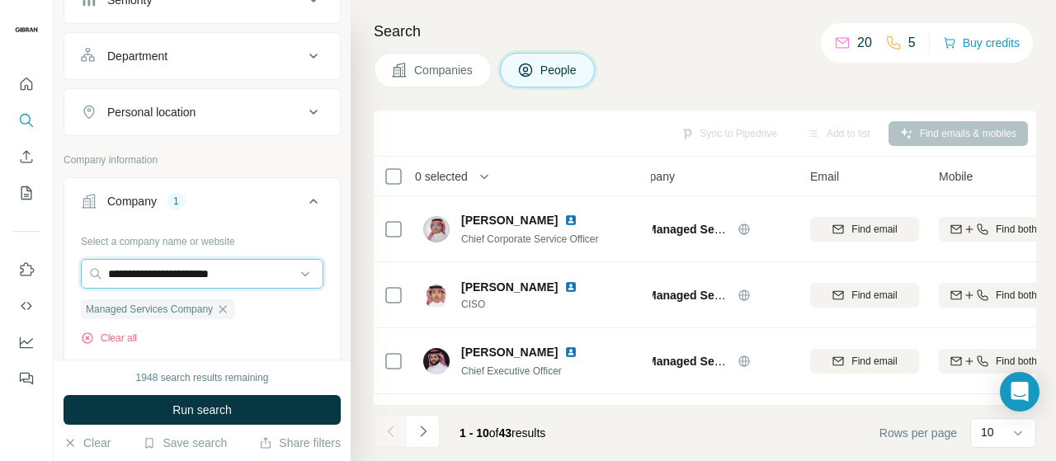
type input "**********"
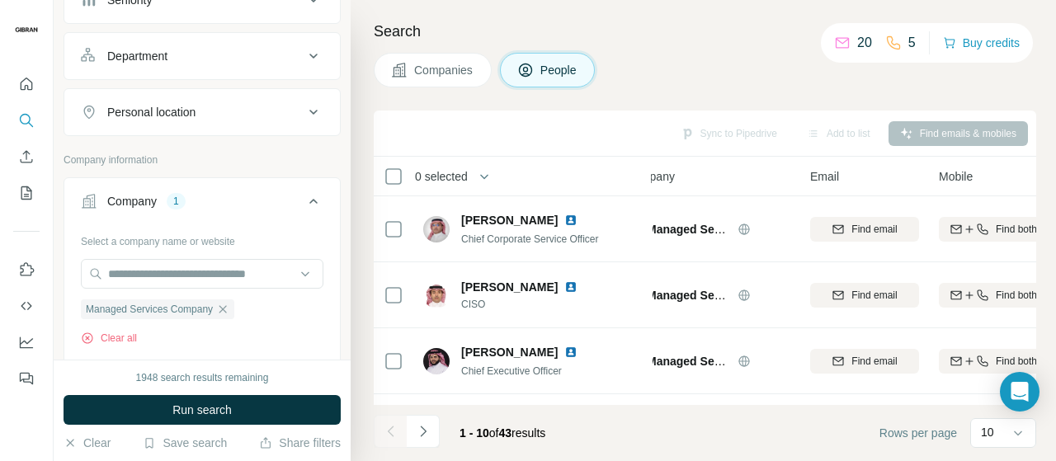
click at [262, 181] on button "Company 1" at bounding box center [202, 204] width 276 height 46
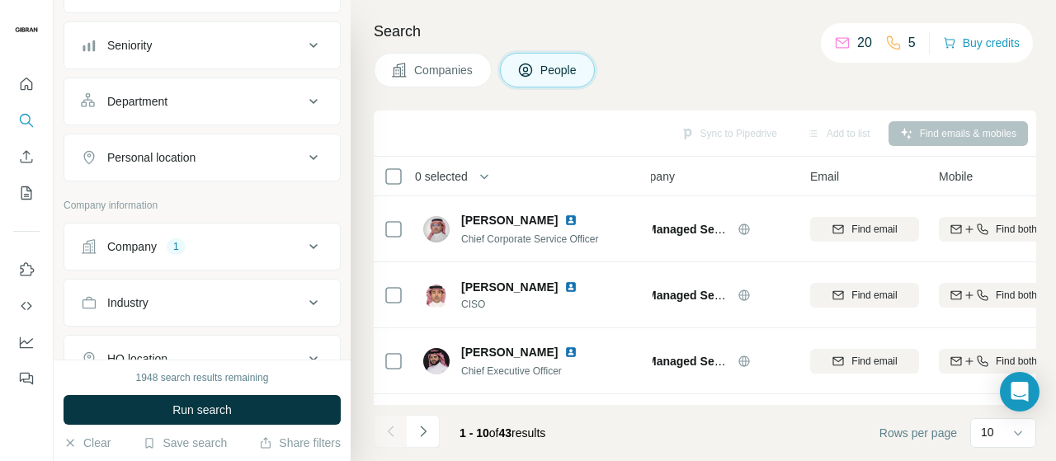
scroll to position [179, 0]
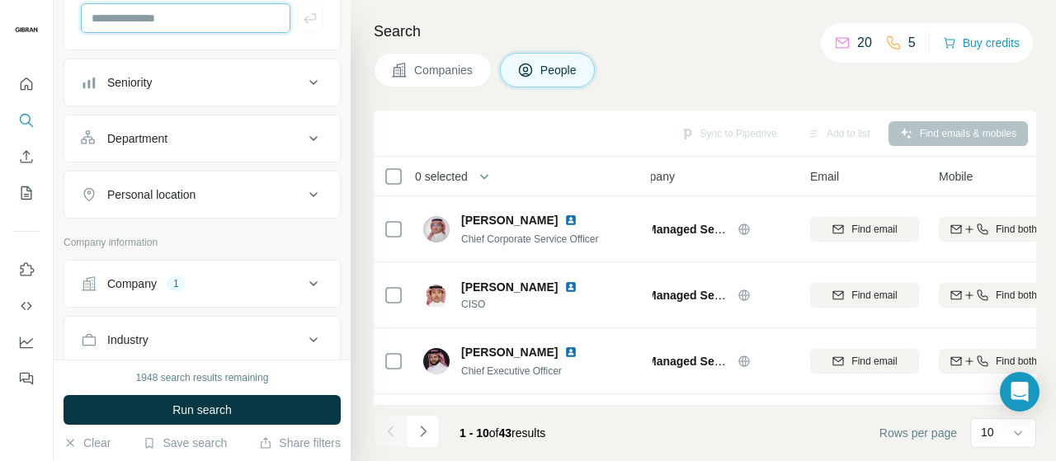
click at [151, 14] on input "text" at bounding box center [186, 18] width 210 height 30
paste input "**********"
type input "**********"
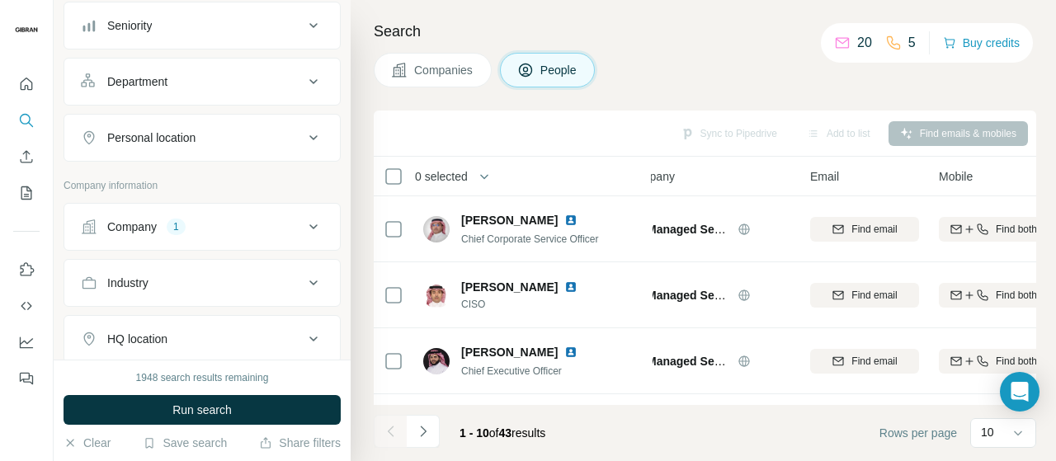
scroll to position [262, 0]
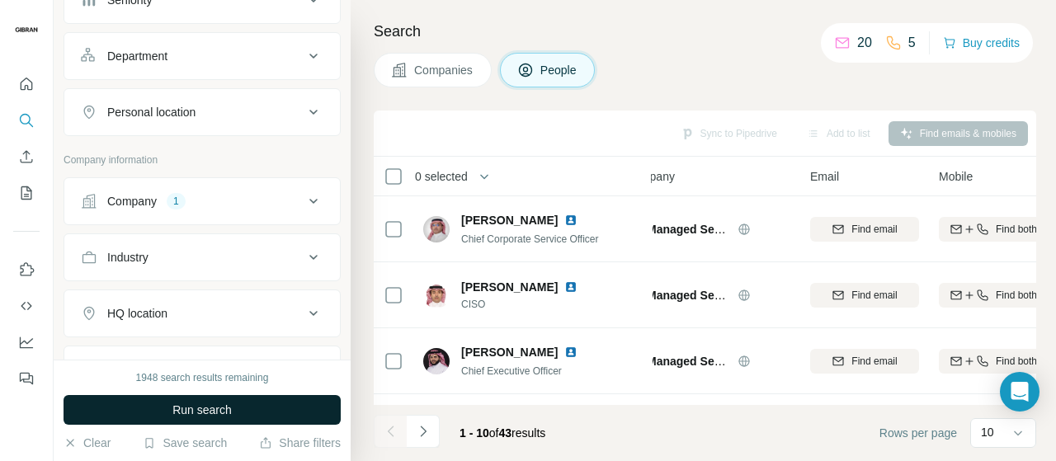
type input "**********"
click at [241, 400] on button "Run search" at bounding box center [202, 410] width 277 height 30
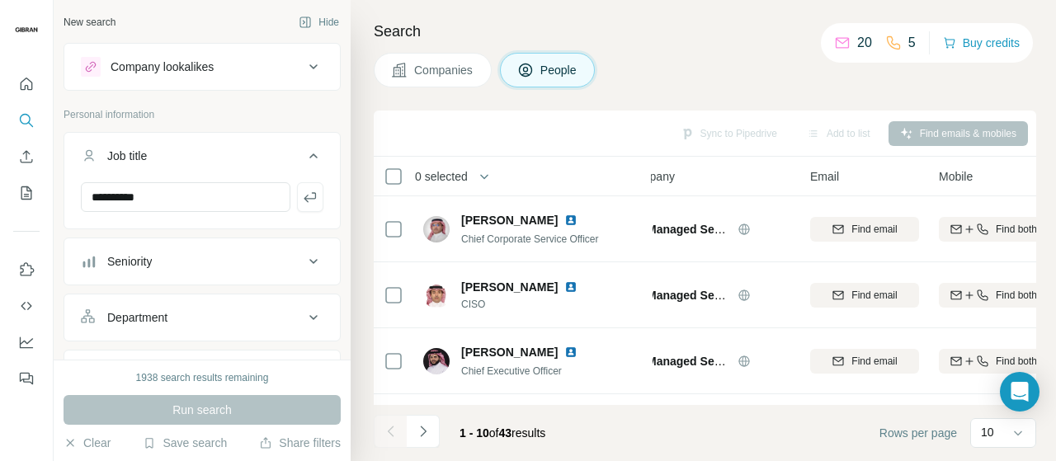
scroll to position [82, 0]
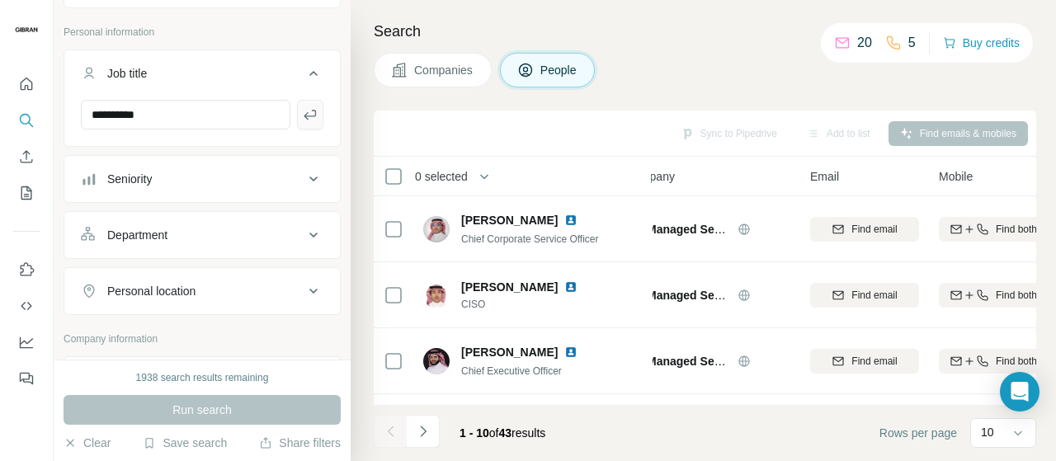
click at [302, 116] on icon "button" at bounding box center [310, 114] width 16 height 16
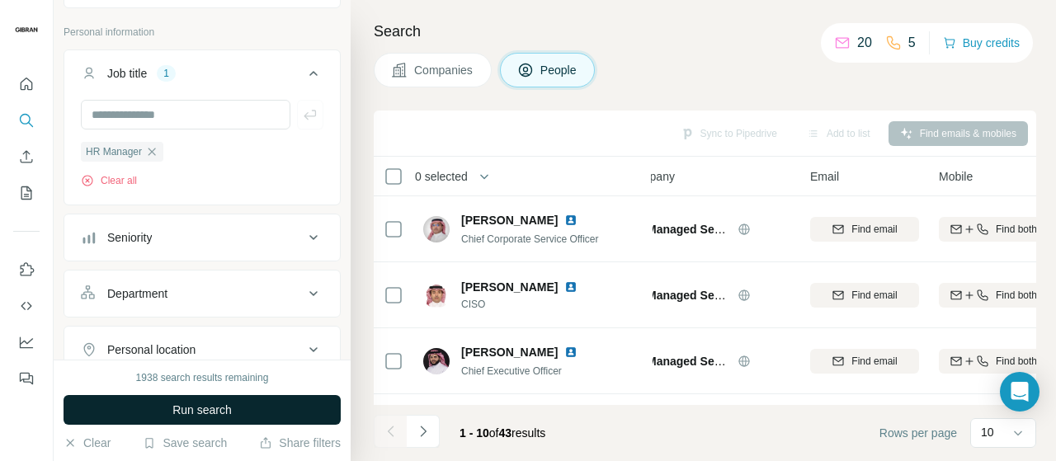
click at [235, 410] on button "Run search" at bounding box center [202, 410] width 277 height 30
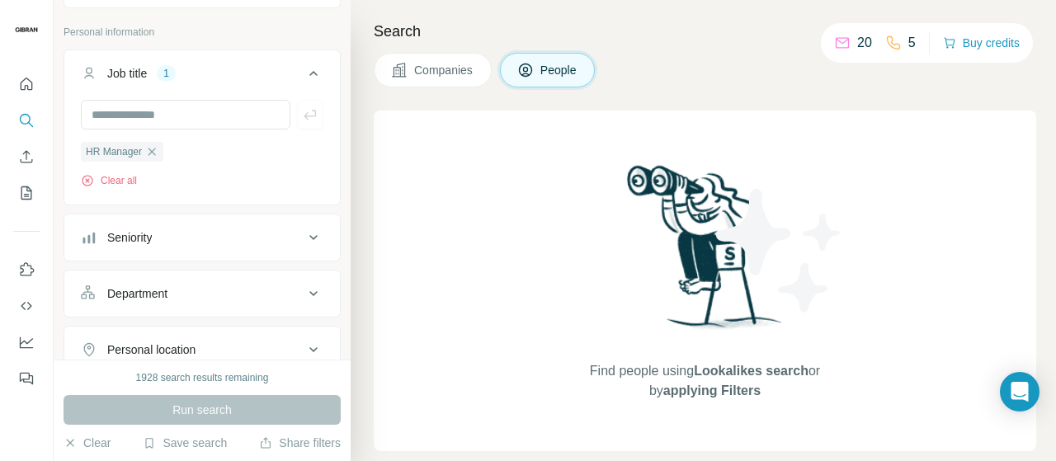
click at [442, 60] on button "Companies" at bounding box center [433, 70] width 118 height 35
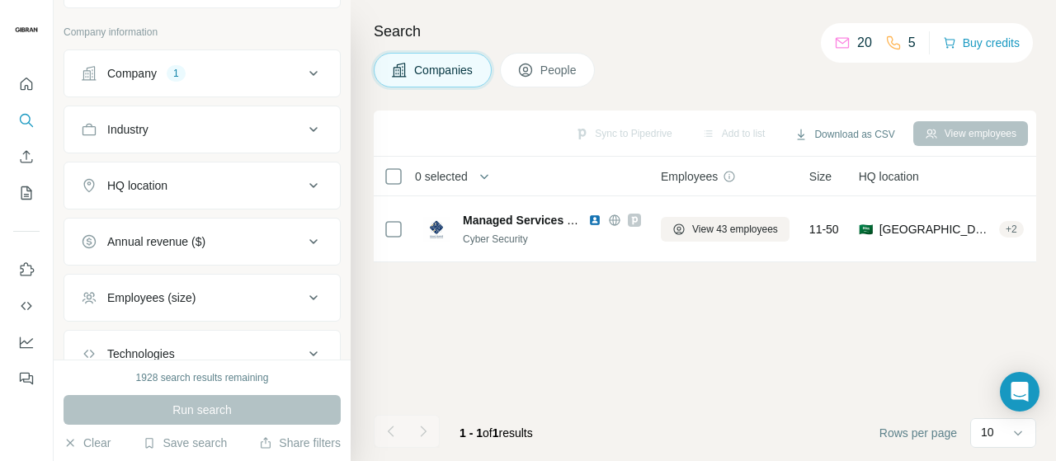
click at [536, 72] on button "People" at bounding box center [548, 70] width 96 height 35
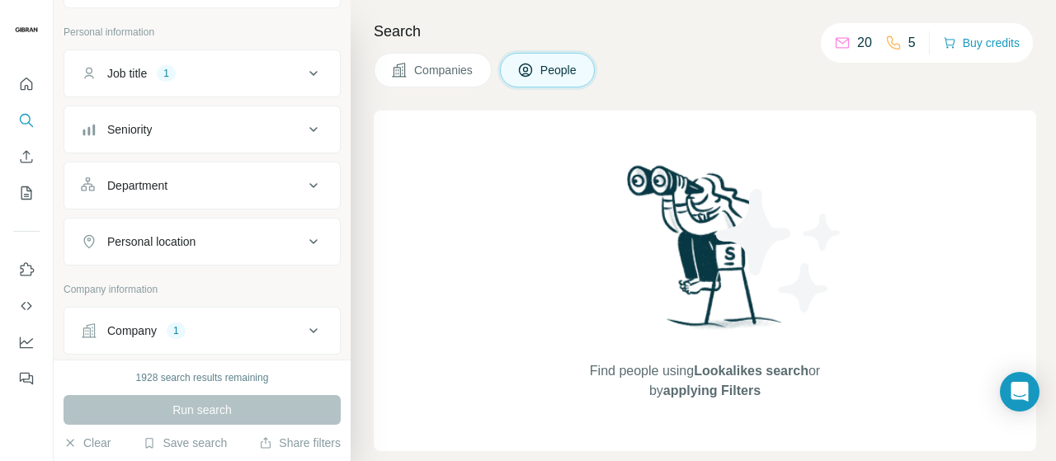
click at [510, 68] on button "People" at bounding box center [548, 70] width 96 height 35
click at [437, 63] on span "Companies" at bounding box center [444, 70] width 60 height 16
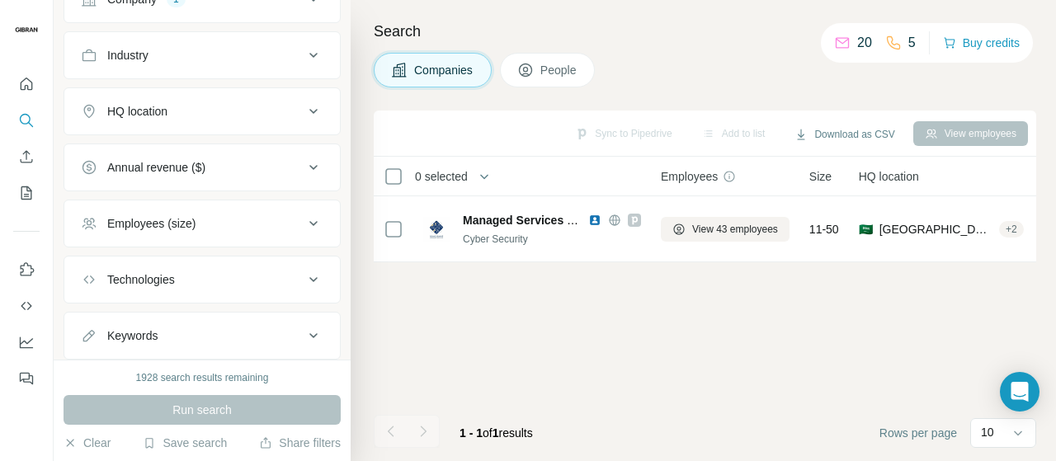
scroll to position [198, 0]
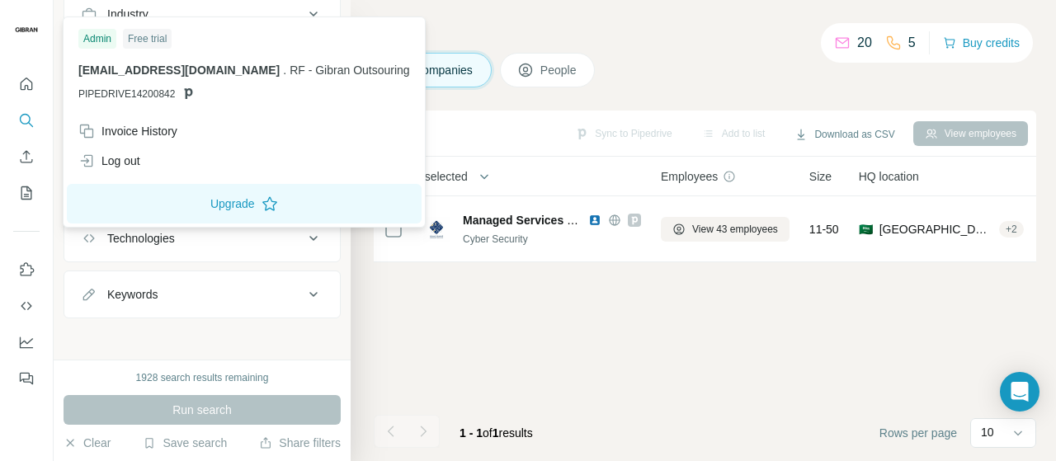
click at [28, 16] on img at bounding box center [26, 29] width 26 height 26
click at [33, 35] on img at bounding box center [26, 29] width 26 height 26
click at [30, 83] on icon "Quick start" at bounding box center [26, 84] width 16 height 16
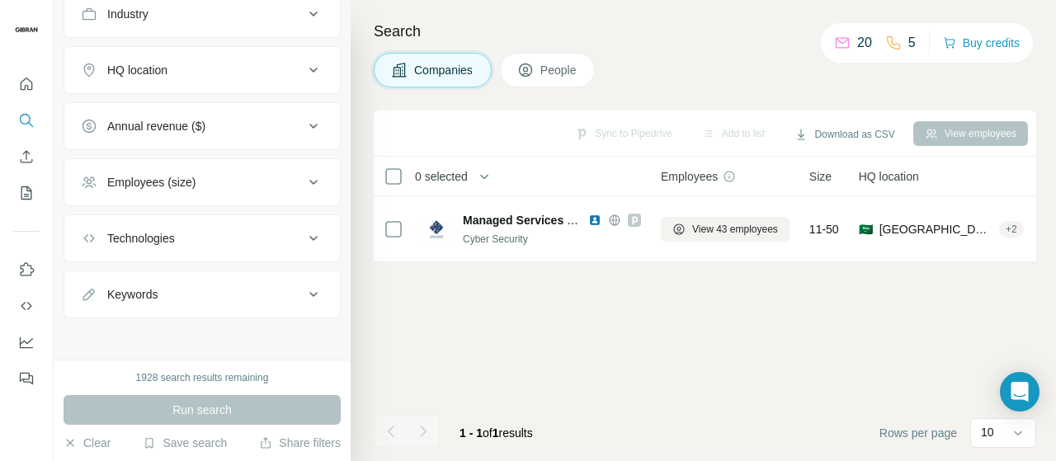
scroll to position [139, 0]
